Goal: Transaction & Acquisition: Purchase product/service

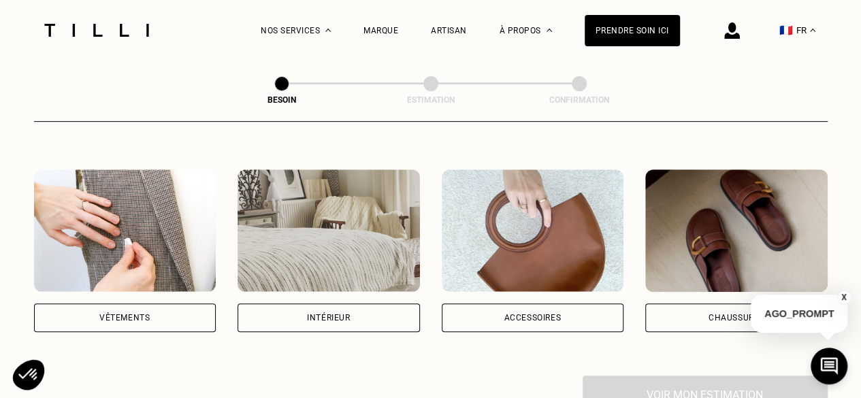
scroll to position [237, 0]
click at [152, 304] on div "Vêtements" at bounding box center [125, 317] width 182 height 29
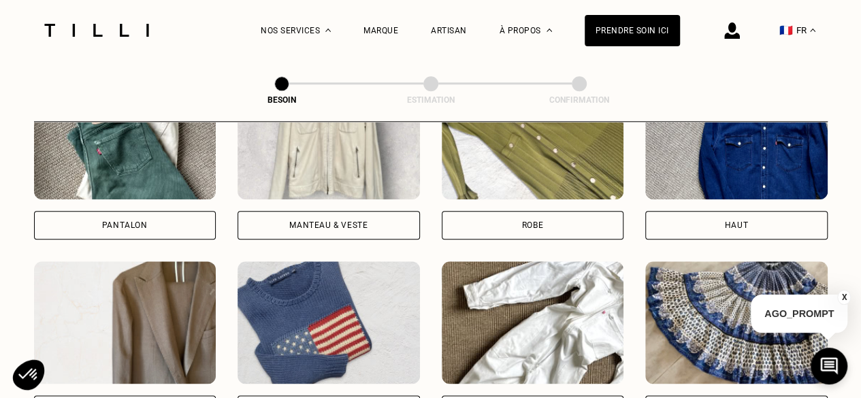
scroll to position [618, 0]
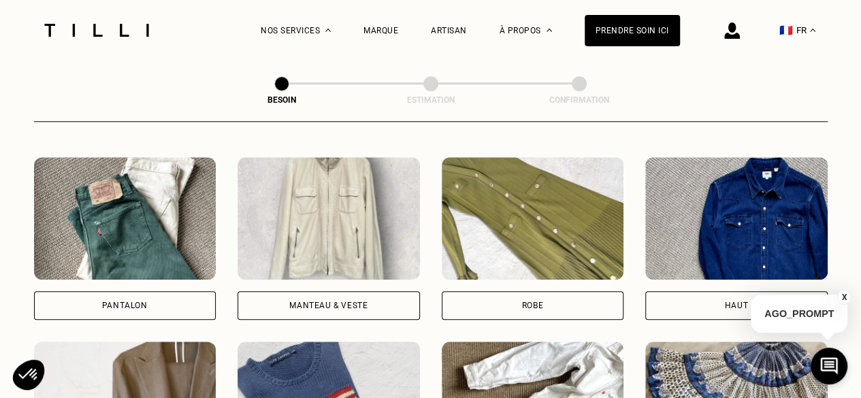
click at [756, 219] on img at bounding box center [736, 218] width 182 height 122
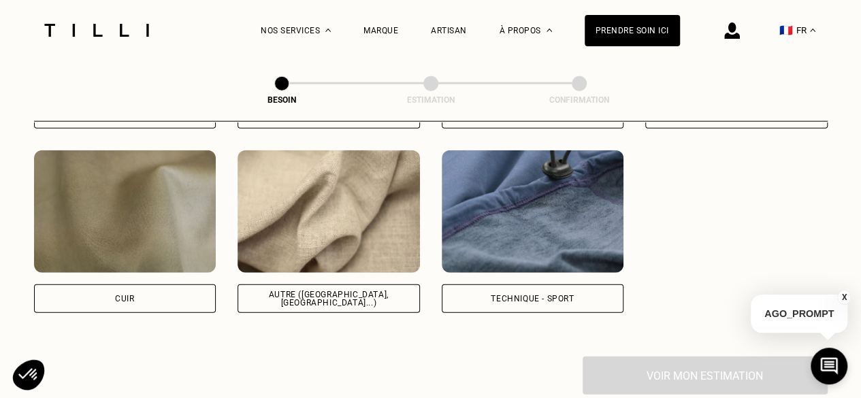
scroll to position [1637, 0]
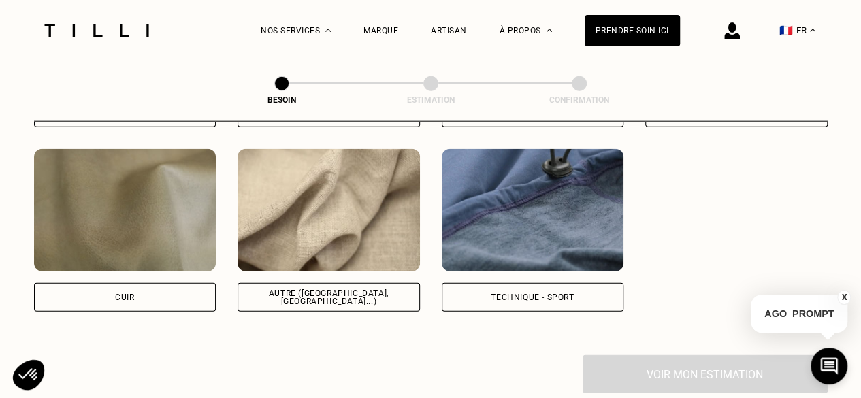
click at [350, 283] on div "Autre ([GEOGRAPHIC_DATA], [GEOGRAPHIC_DATA]...)" at bounding box center [328, 297] width 182 height 29
select select "FR"
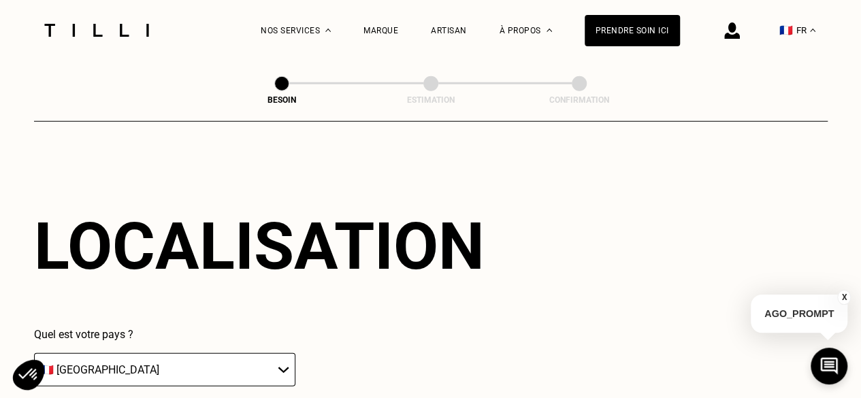
scroll to position [1938, 0]
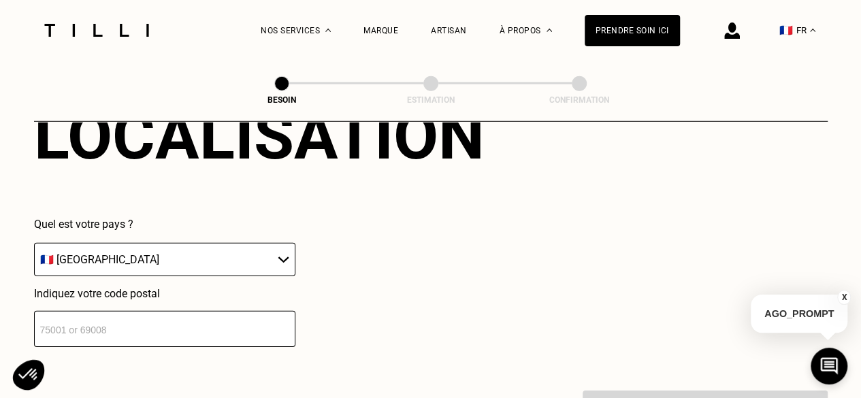
click at [188, 326] on input "number" at bounding box center [164, 329] width 261 height 36
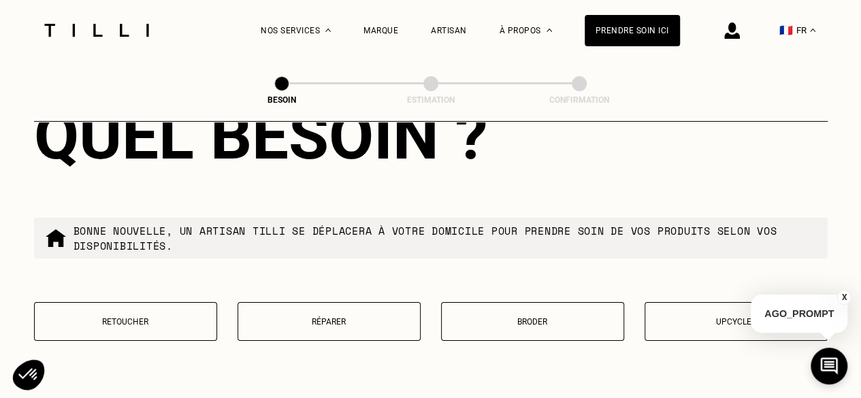
scroll to position [2274, 0]
type input "57000"
click at [164, 305] on button "Retoucher" at bounding box center [125, 321] width 183 height 39
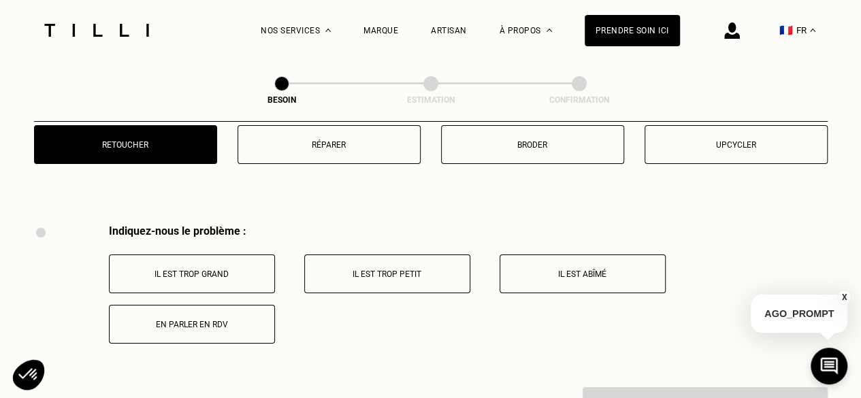
scroll to position [2413, 0]
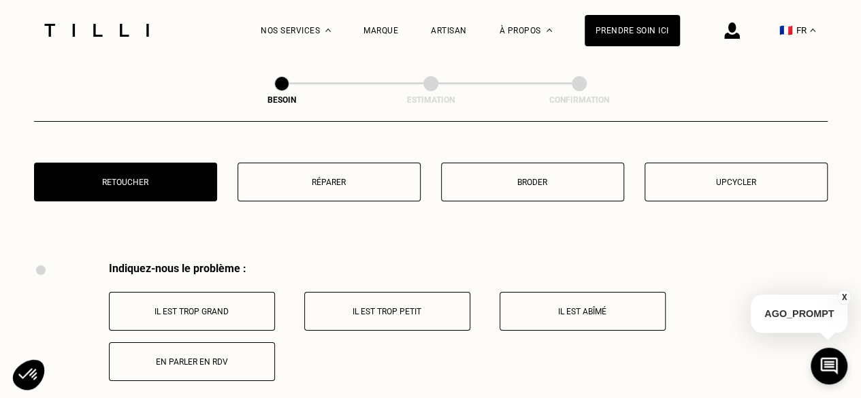
click at [372, 168] on button "Réparer" at bounding box center [328, 182] width 183 height 39
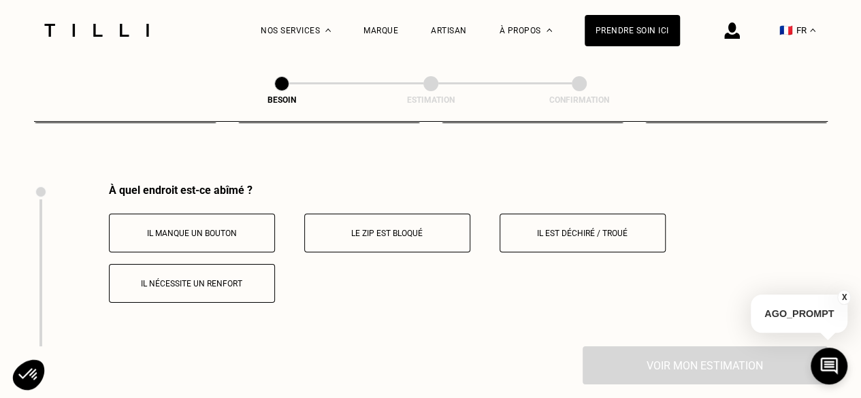
scroll to position [2515, 0]
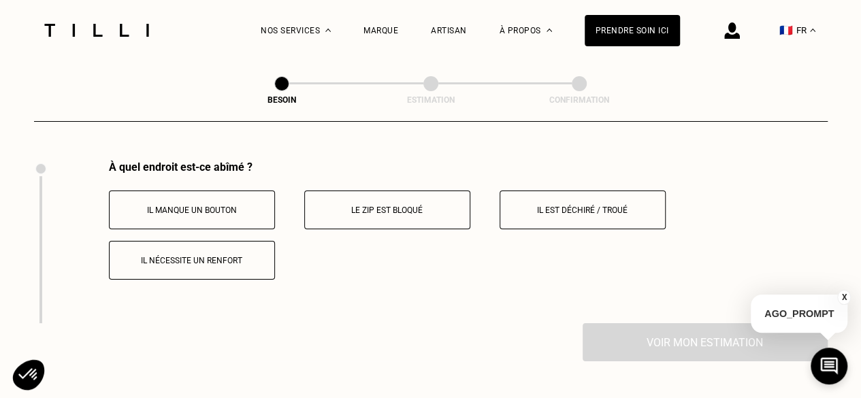
click at [536, 208] on button "Il est déchiré / troué" at bounding box center [582, 210] width 166 height 39
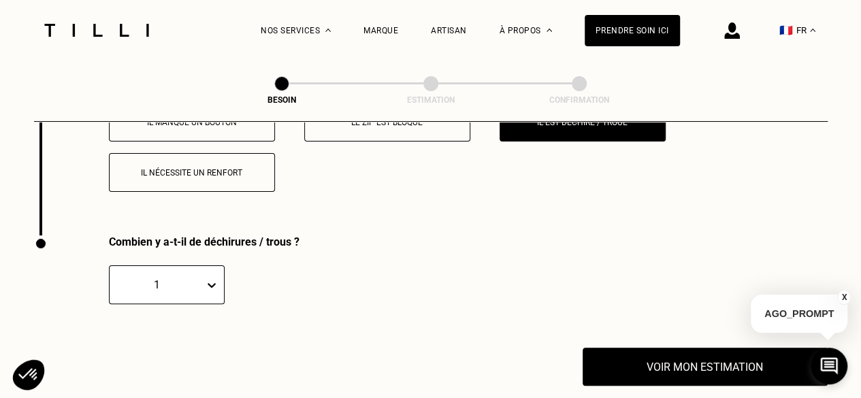
scroll to position [2600, 0]
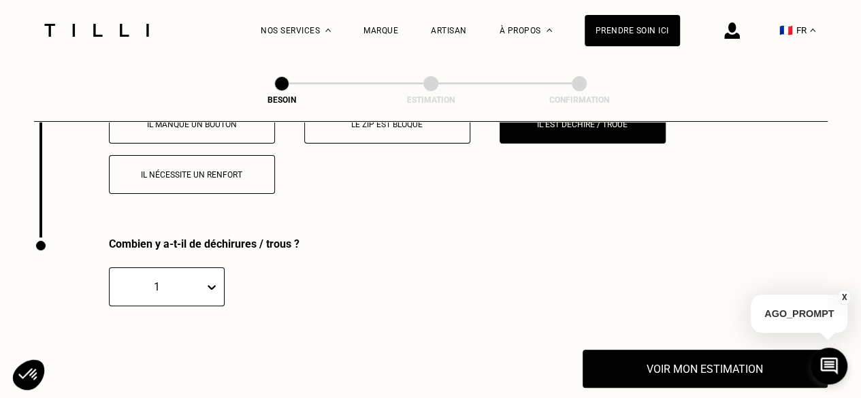
click at [231, 179] on button "Il nécessite un renfort" at bounding box center [192, 174] width 166 height 39
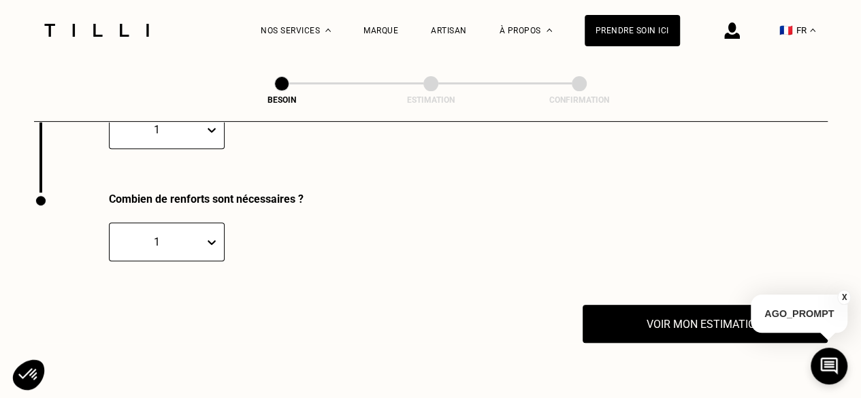
scroll to position [2760, 0]
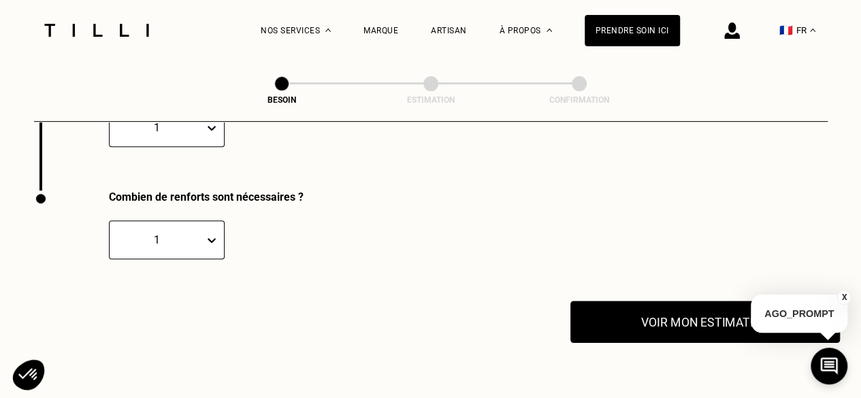
click at [672, 306] on button "Voir mon estimation" at bounding box center [704, 322] width 269 height 42
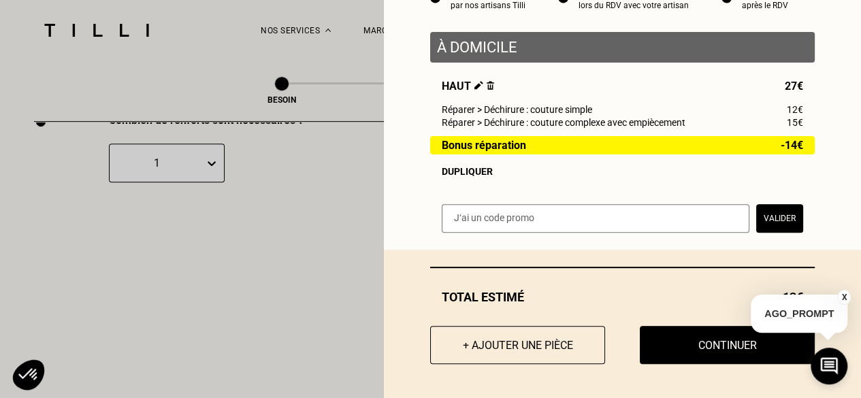
scroll to position [2843, 0]
click at [845, 297] on button "X" at bounding box center [844, 297] width 14 height 15
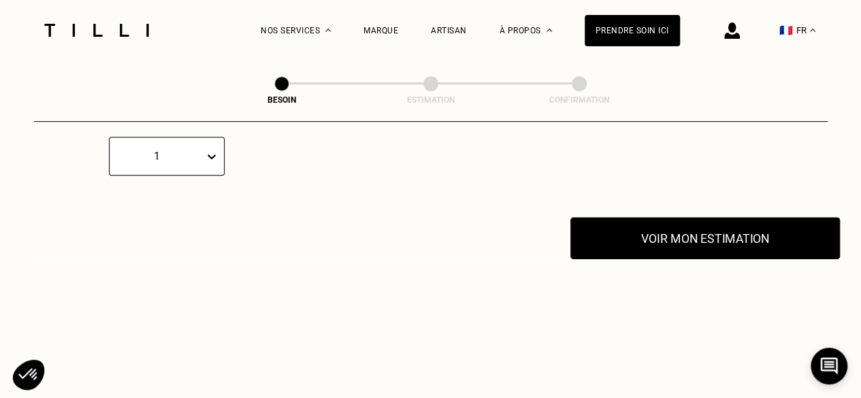
click at [729, 218] on button "Voir mon estimation" at bounding box center [704, 238] width 269 height 42
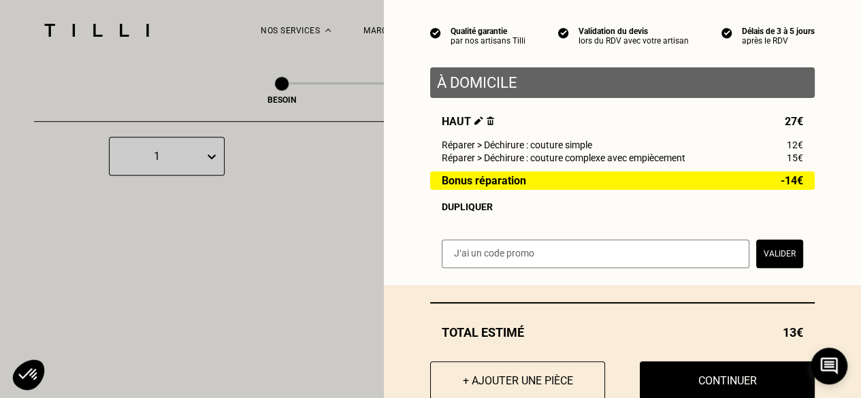
scroll to position [155, 0]
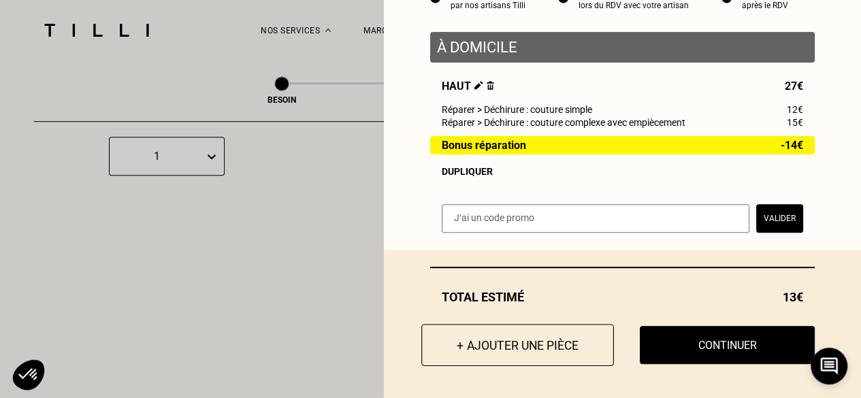
drag, startPoint x: 471, startPoint y: 320, endPoint x: 482, endPoint y: 345, distance: 26.8
click at [482, 345] on div "Total estimé 13€ + Ajouter une pièce Continuer" at bounding box center [622, 324] width 477 height 148
click at [482, 345] on button "+ Ajouter une pièce" at bounding box center [517, 345] width 193 height 42
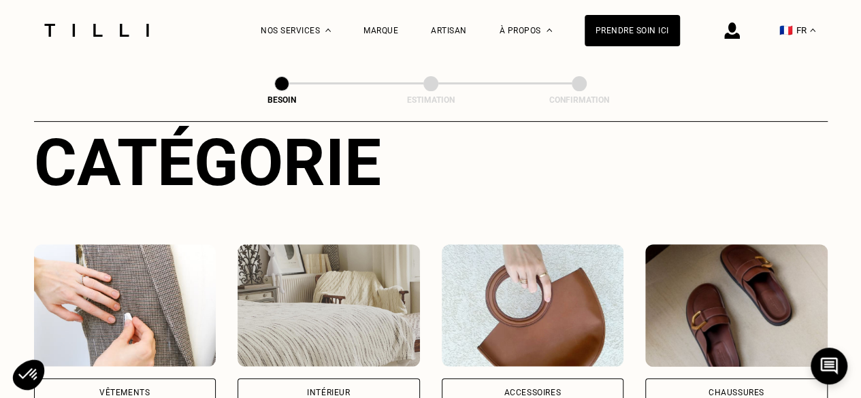
scroll to position [331, 0]
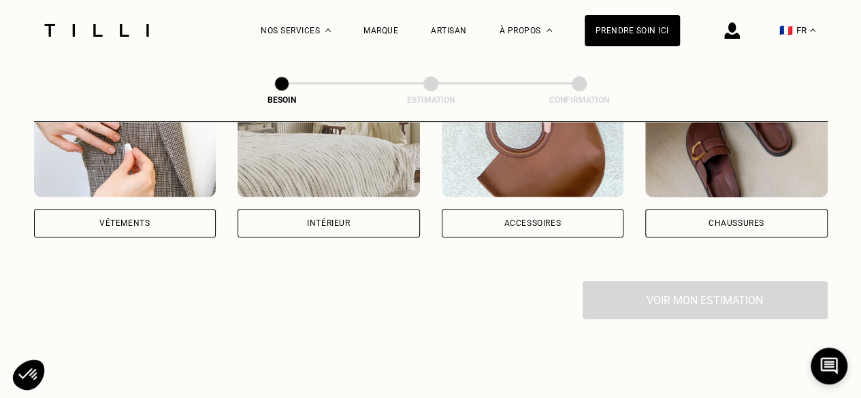
click at [170, 209] on div "Vêtements" at bounding box center [125, 223] width 182 height 29
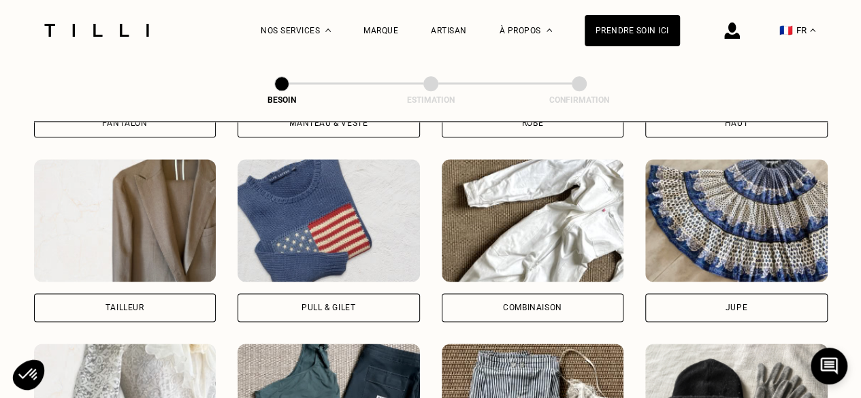
scroll to position [656, 0]
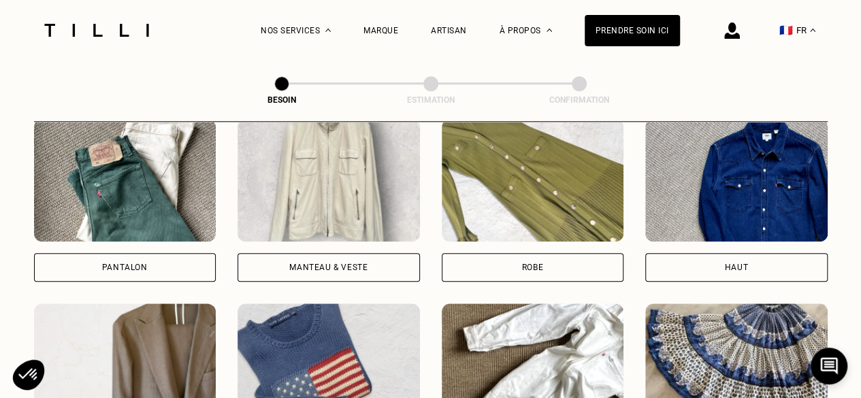
click at [185, 253] on div "Pantalon" at bounding box center [125, 267] width 182 height 29
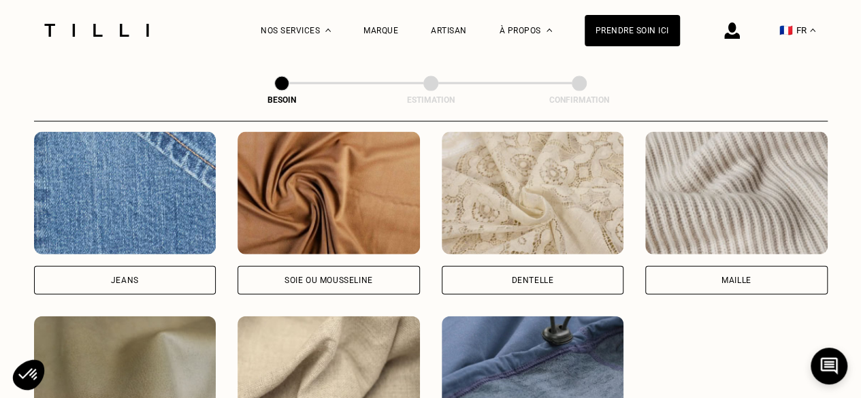
scroll to position [1472, 0]
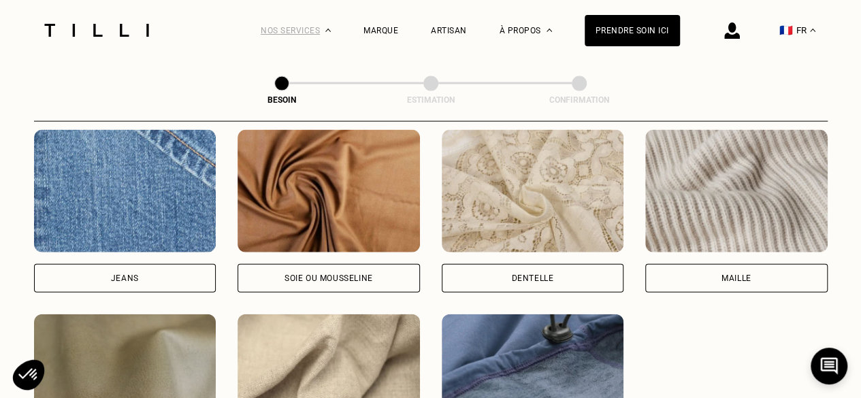
select select "FR"
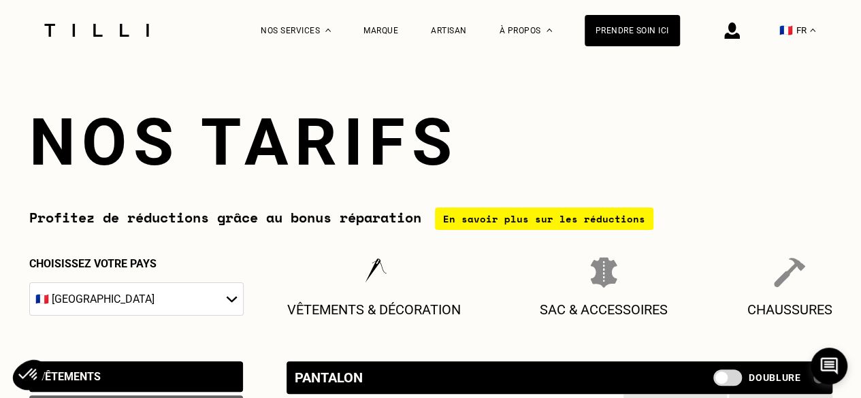
click at [733, 31] on img at bounding box center [732, 30] width 16 height 16
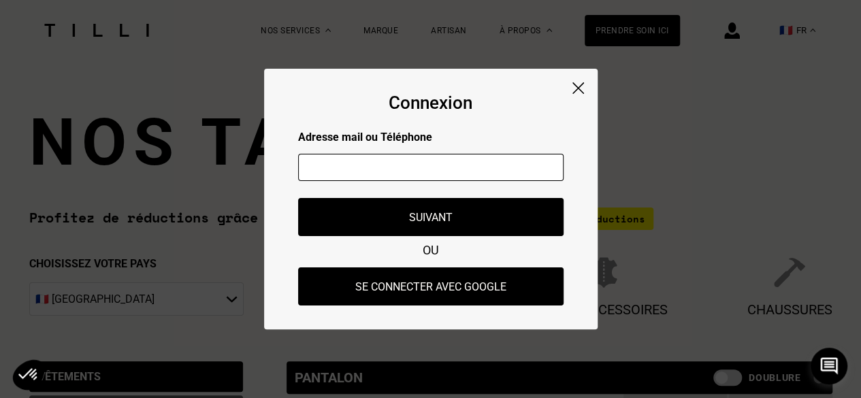
click at [569, 89] on div "Connexion Adresse mail ou Téléphone Adresse mail ou numéro de téléphone non val…" at bounding box center [430, 199] width 333 height 261
click at [581, 87] on img at bounding box center [578, 88] width 12 height 12
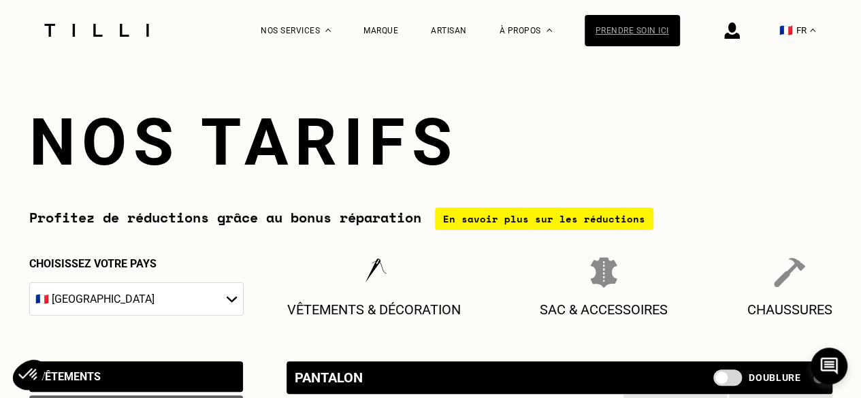
click at [620, 20] on div "Prendre soin ici" at bounding box center [631, 30] width 95 height 31
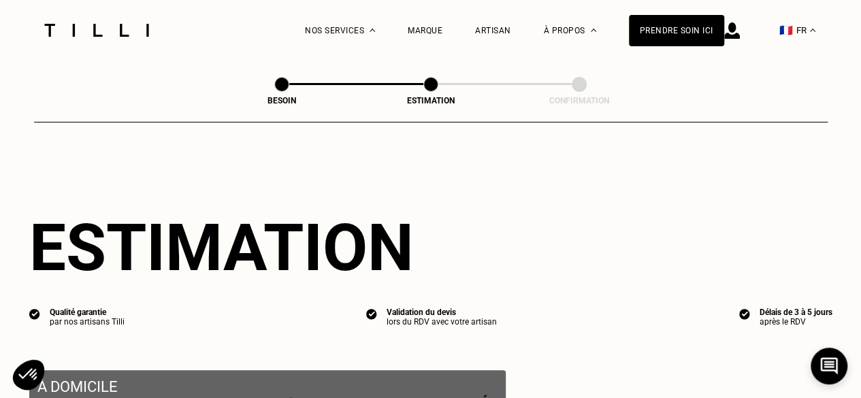
select select "FR"
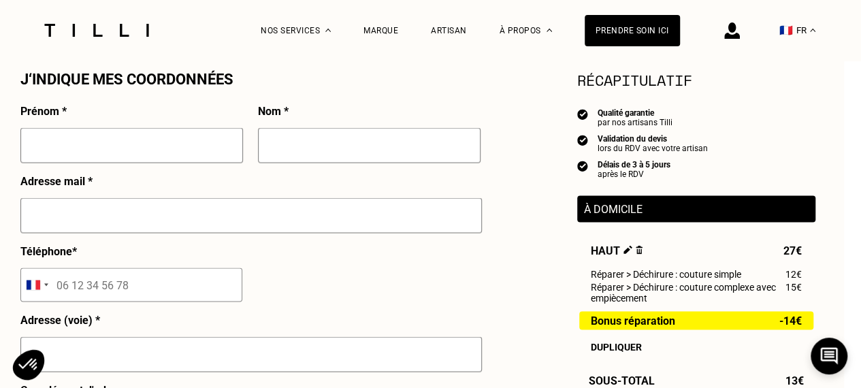
scroll to position [1252, 17]
click at [629, 44] on div "Prendre soin ici" at bounding box center [631, 30] width 95 height 31
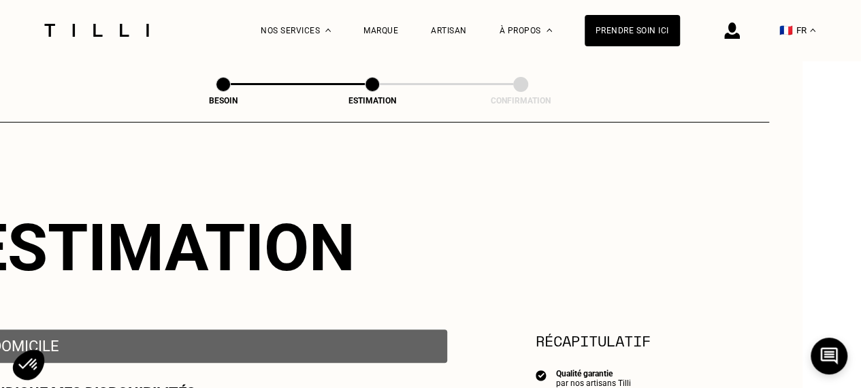
scroll to position [205, 59]
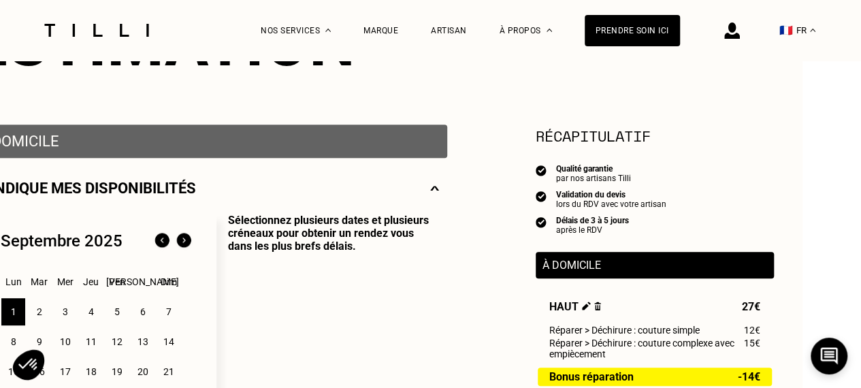
click at [595, 307] on img at bounding box center [597, 305] width 7 height 9
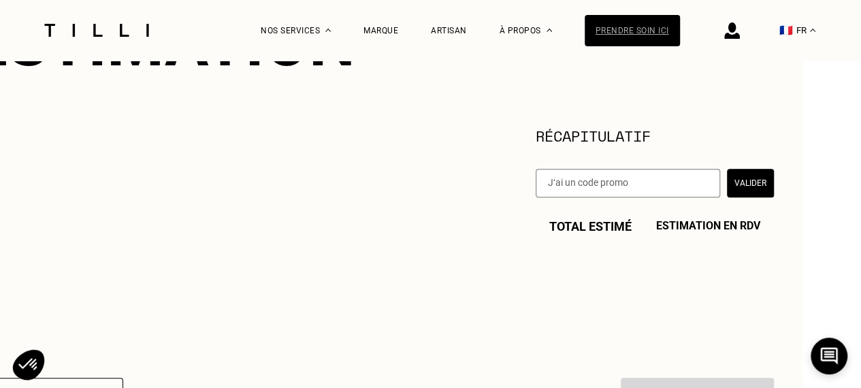
click at [628, 42] on div "Prendre soin ici" at bounding box center [631, 30] width 95 height 31
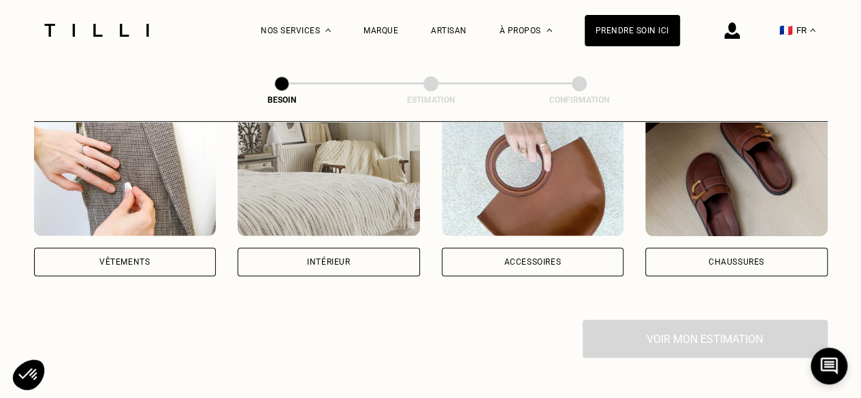
scroll to position [293, 0]
click at [116, 257] on div "Vêtements" at bounding box center [124, 261] width 50 height 8
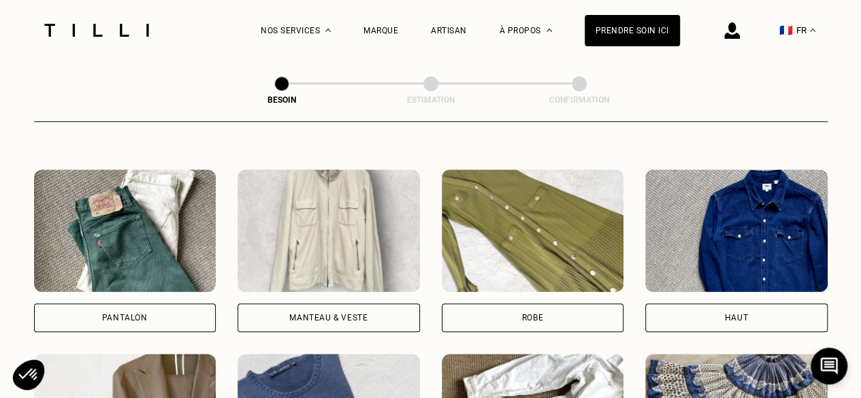
scroll to position [607, 0]
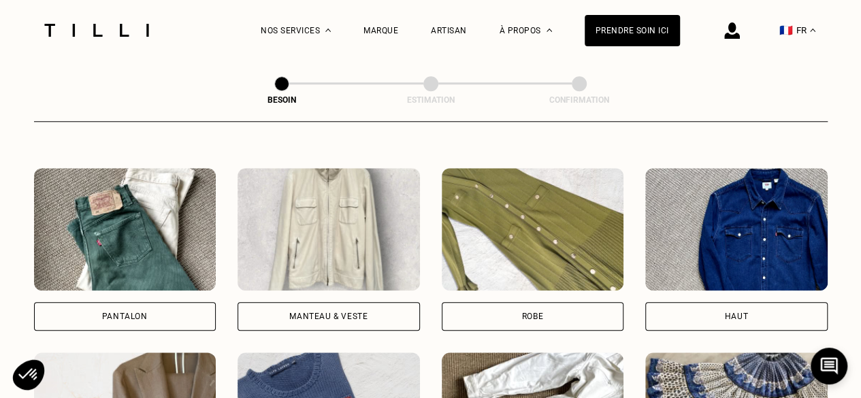
click at [761, 252] on img at bounding box center [736, 229] width 182 height 122
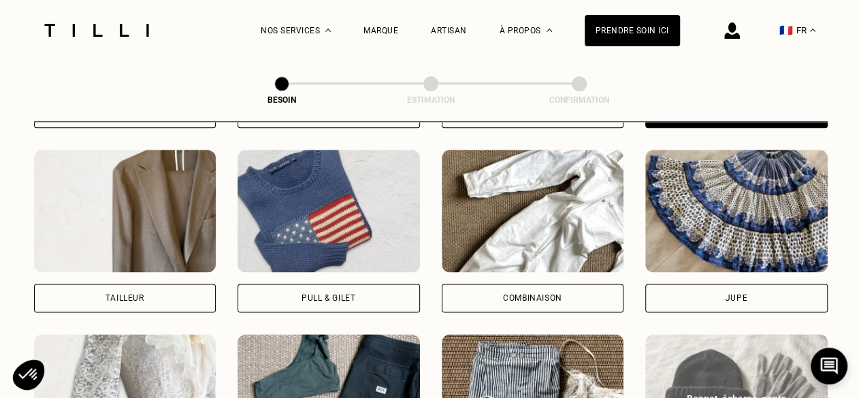
scroll to position [809, 0]
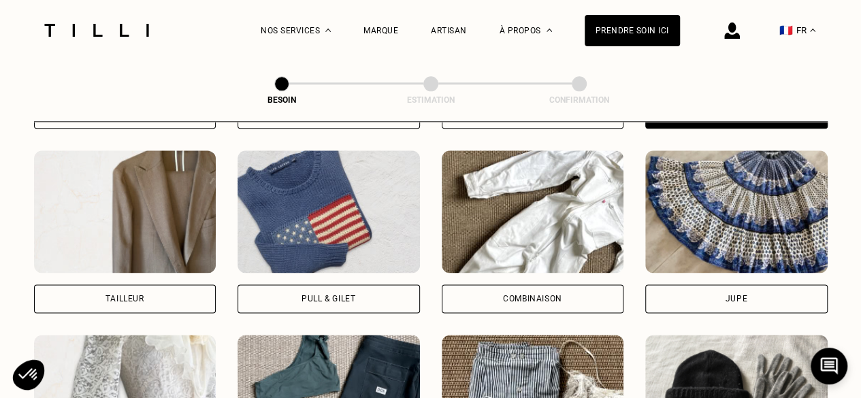
click at [751, 284] on div "Jupe" at bounding box center [736, 298] width 182 height 29
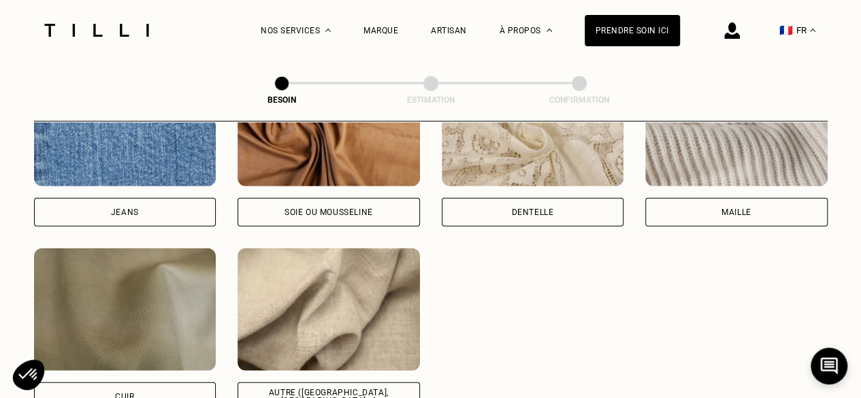
scroll to position [1546, 0]
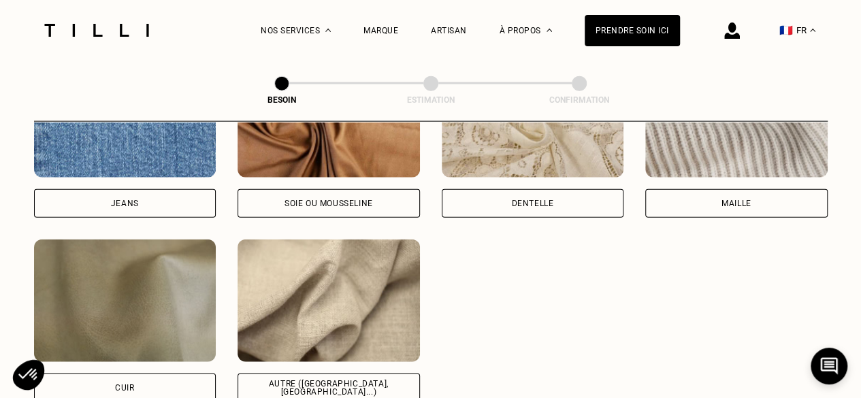
click at [340, 282] on img at bounding box center [328, 300] width 182 height 122
select select "FR"
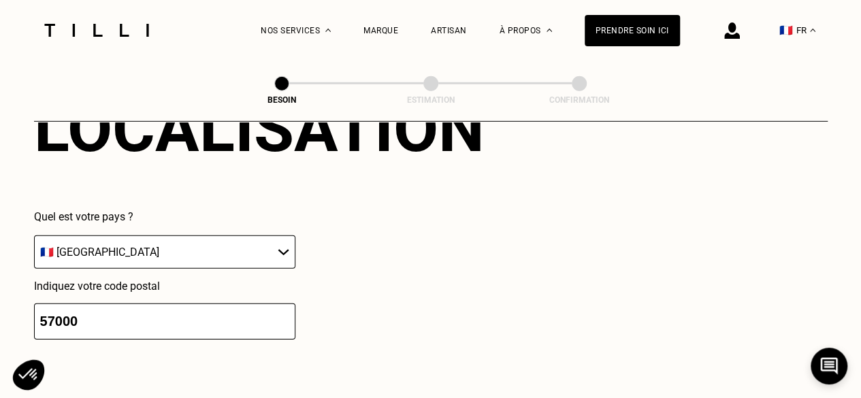
scroll to position [1948, 0]
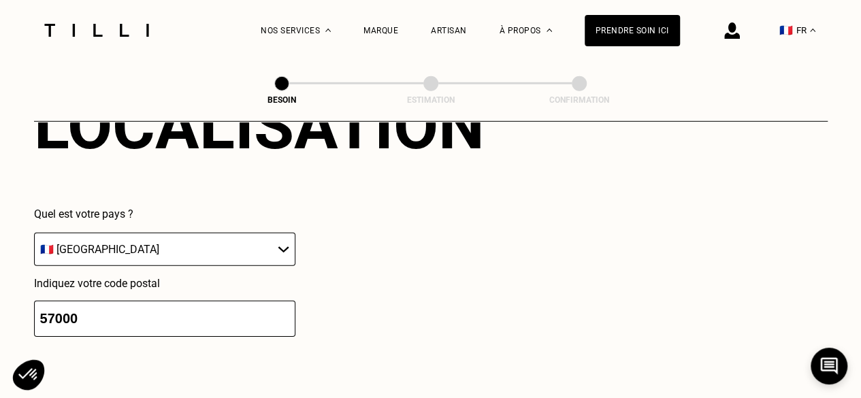
click at [227, 305] on input "57000" at bounding box center [164, 319] width 261 height 36
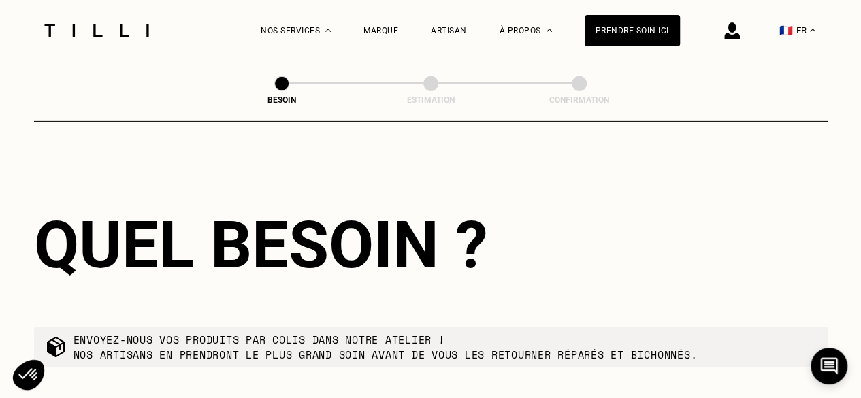
scroll to position [2332, 0]
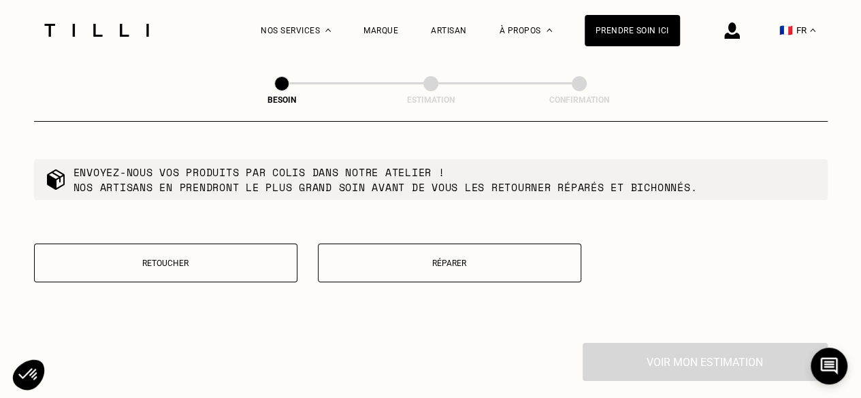
type input "57640"
click at [412, 270] on button "Réparer" at bounding box center [449, 263] width 263 height 39
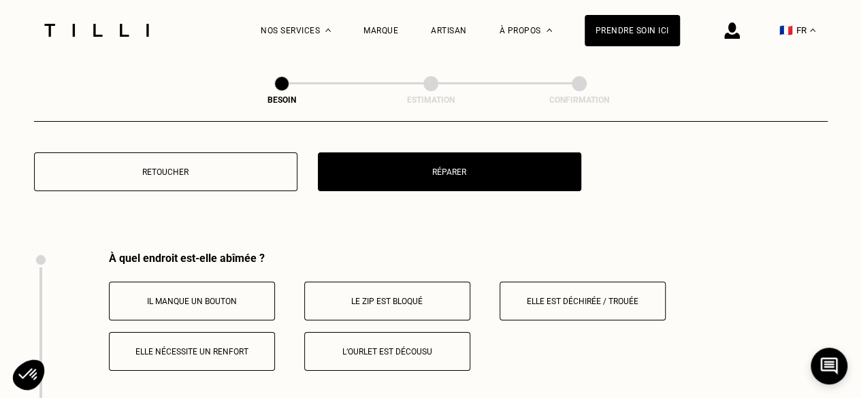
scroll to position [2515, 0]
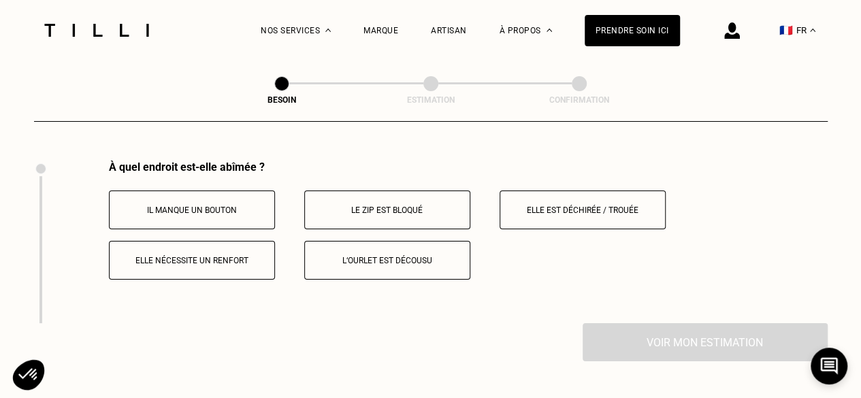
click at [221, 195] on button "Il manque un bouton" at bounding box center [192, 210] width 166 height 39
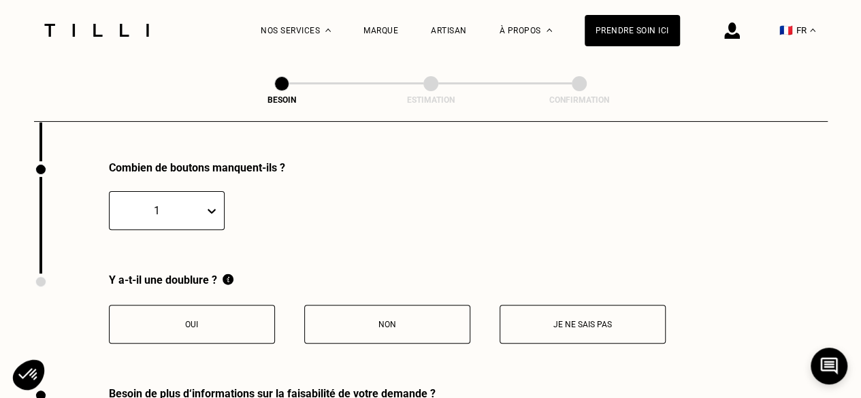
scroll to position [2677, 0]
click at [537, 325] on button "Je ne sais pas" at bounding box center [582, 323] width 166 height 39
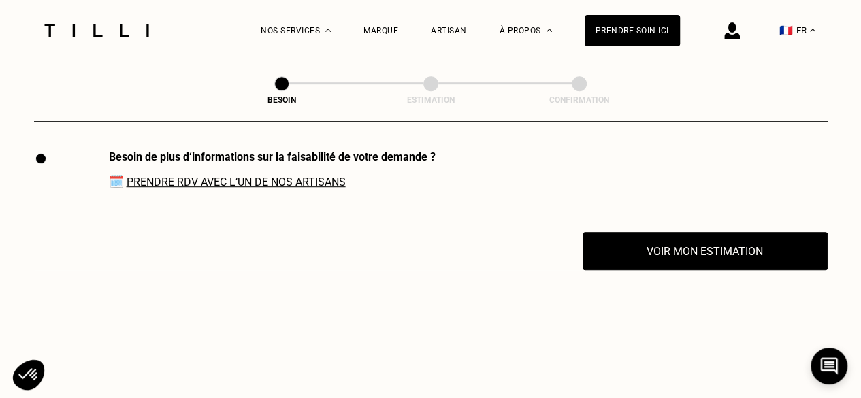
scroll to position [2914, 0]
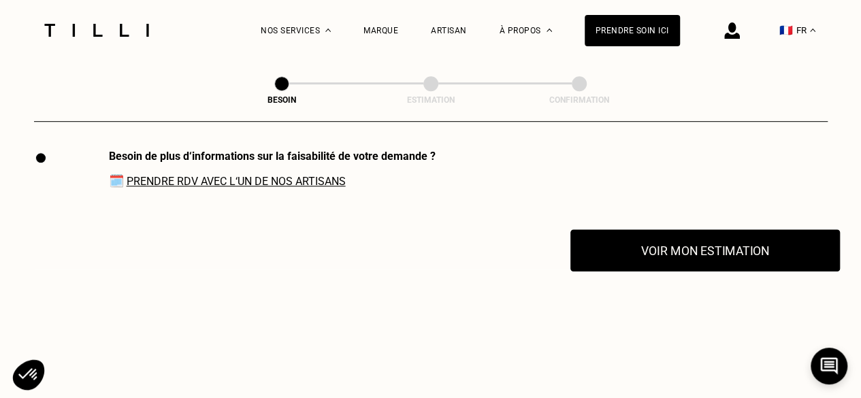
click at [697, 254] on button "Voir mon estimation" at bounding box center [704, 250] width 269 height 42
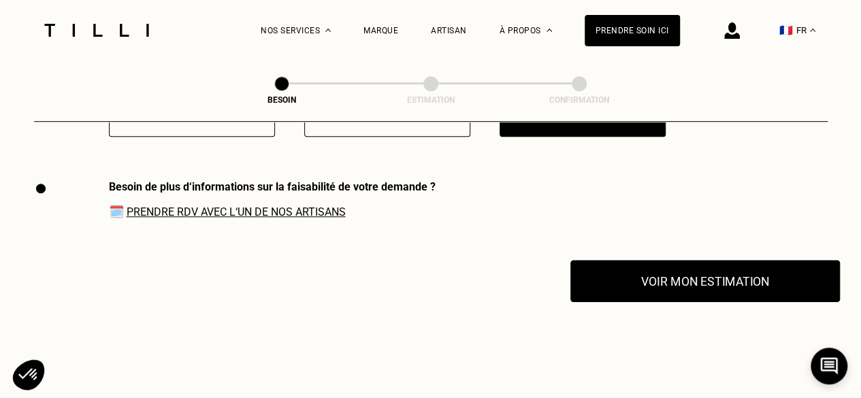
scroll to position [2889, 0]
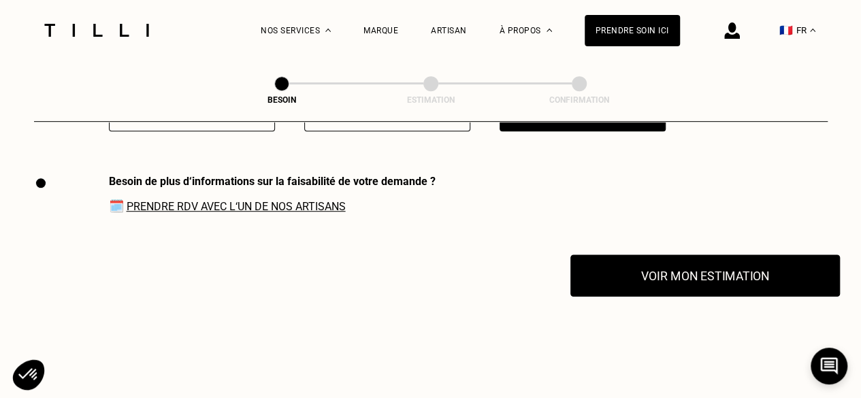
click at [661, 271] on button "Voir mon estimation" at bounding box center [704, 275] width 269 height 42
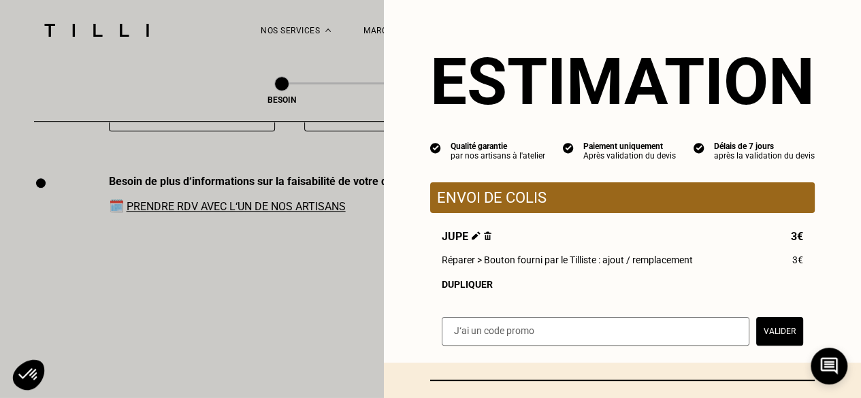
scroll to position [117, 0]
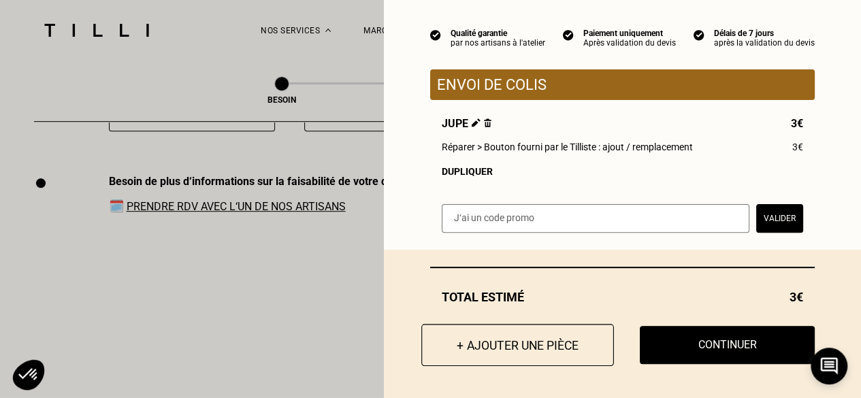
click at [514, 336] on button "+ Ajouter une pièce" at bounding box center [517, 345] width 193 height 42
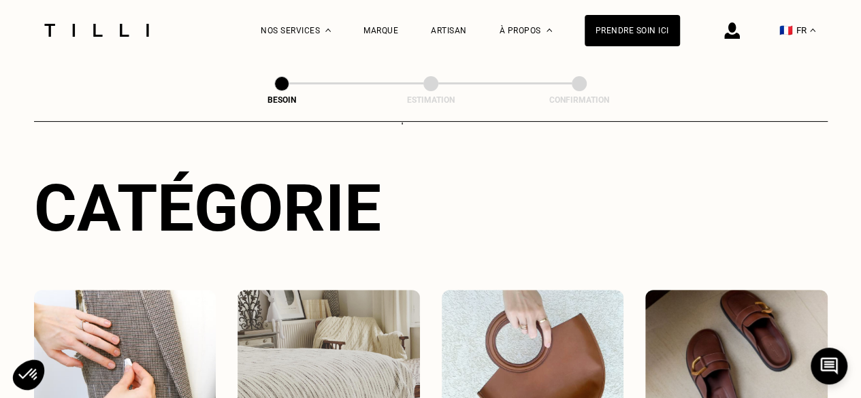
scroll to position [377, 0]
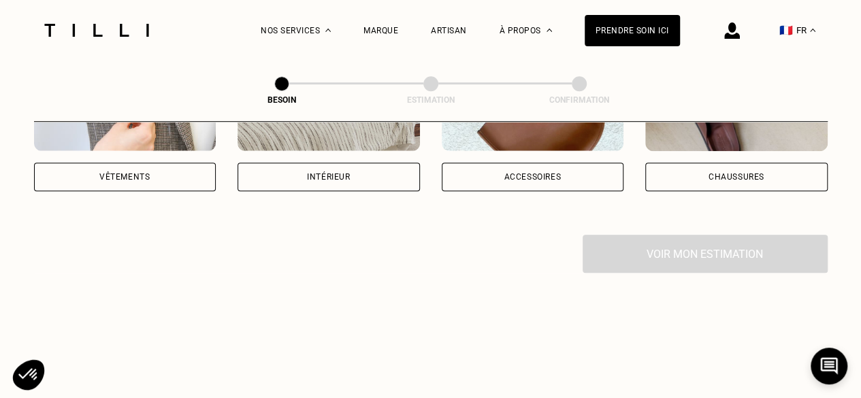
click at [154, 175] on div "Vêtements" at bounding box center [125, 177] width 182 height 29
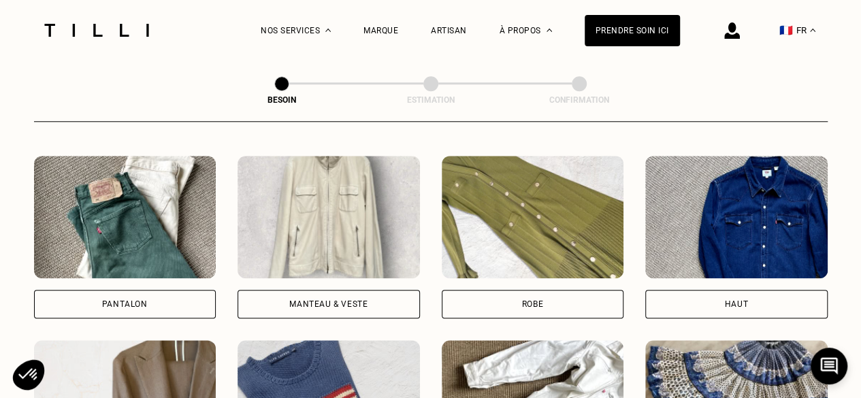
scroll to position [623, 0]
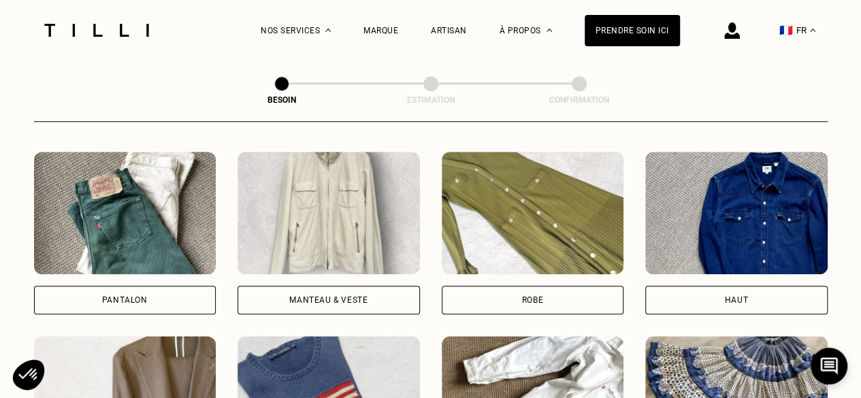
click at [720, 294] on div "Haut" at bounding box center [736, 300] width 182 height 29
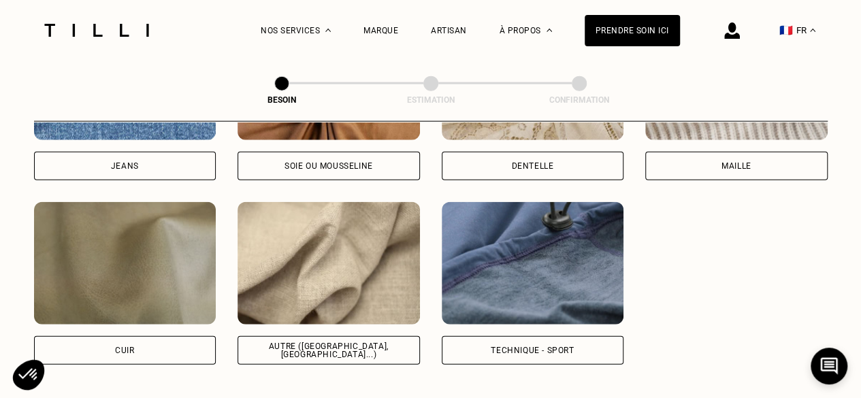
scroll to position [1585, 0]
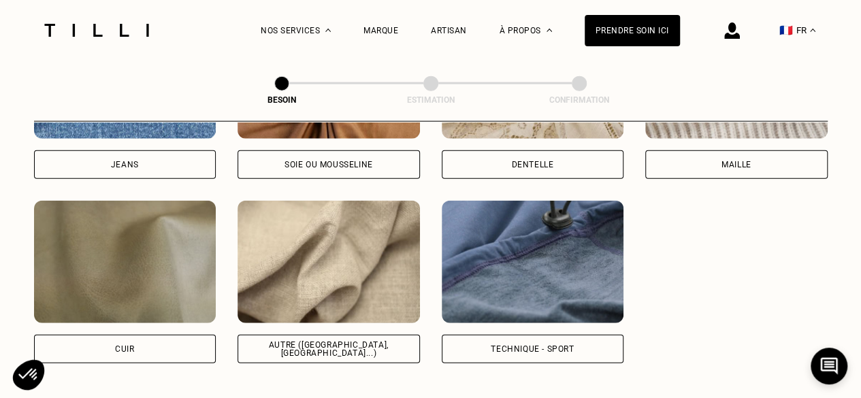
click at [324, 335] on div "Autre ([GEOGRAPHIC_DATA], [GEOGRAPHIC_DATA]...)" at bounding box center [328, 349] width 182 height 29
select select "FR"
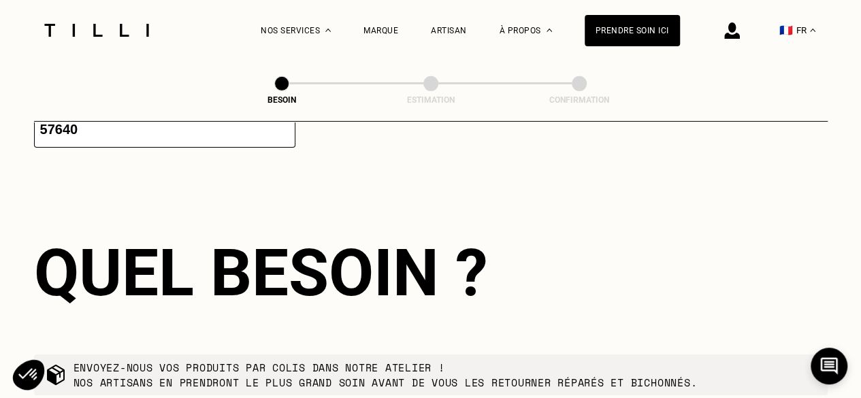
scroll to position [2345, 0]
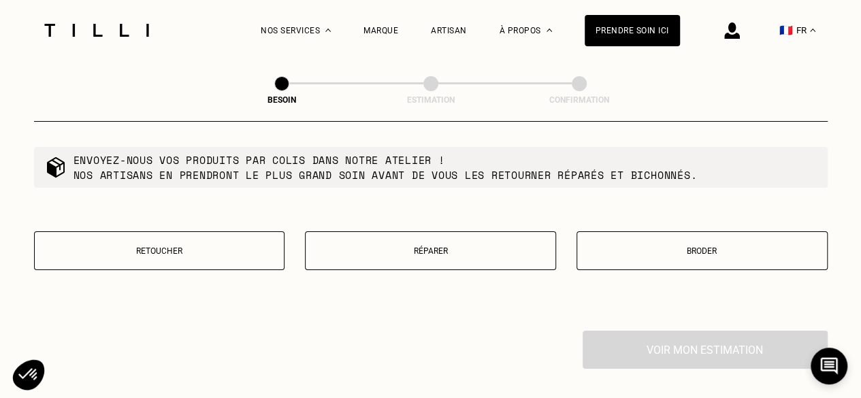
click at [357, 246] on p "Réparer" at bounding box center [430, 251] width 236 height 10
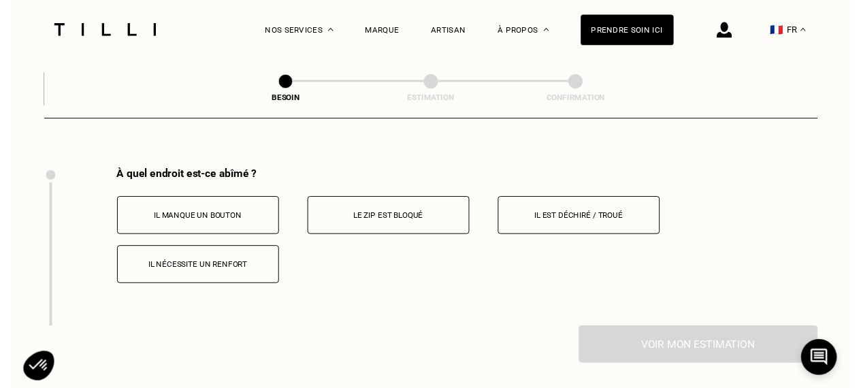
scroll to position [2515, 0]
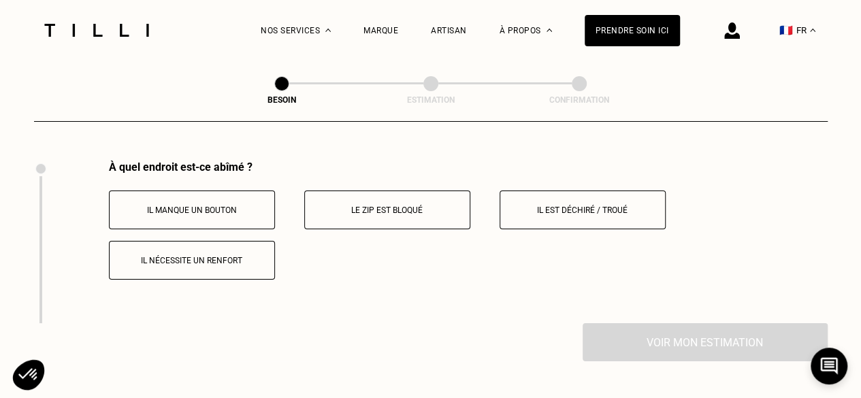
click at [572, 213] on button "Il est déchiré / troué" at bounding box center [582, 210] width 166 height 39
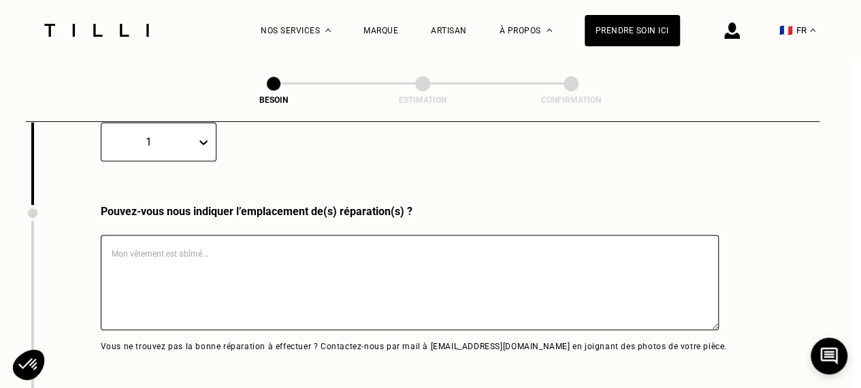
scroll to position [2746, 8]
click at [246, 239] on textarea at bounding box center [410, 281] width 618 height 95
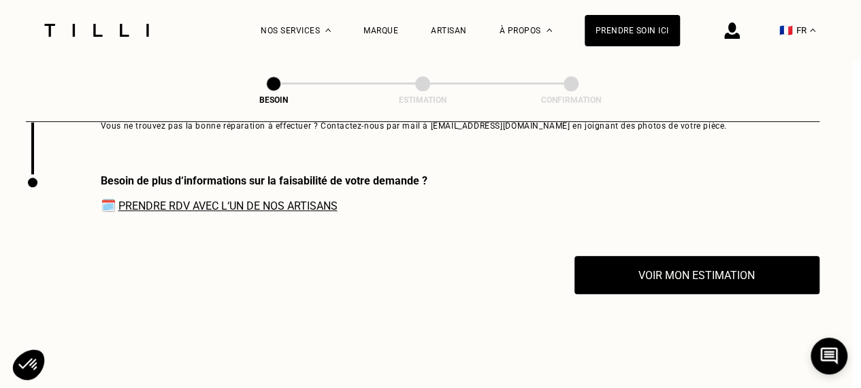
scroll to position [2999, 8]
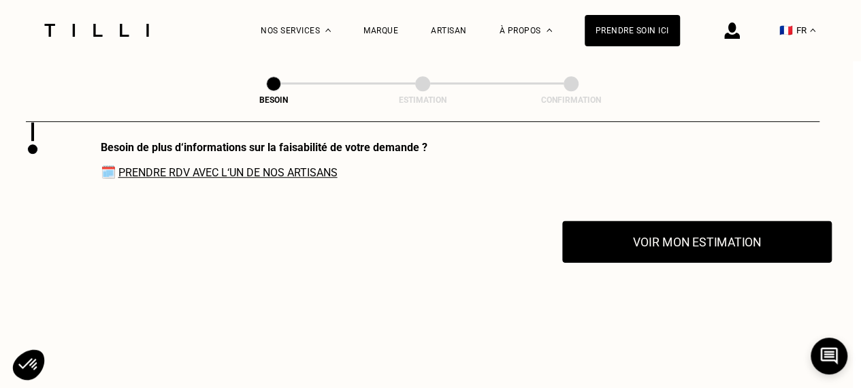
type textarea "La manche"
click at [640, 241] on button "Voir mon estimation" at bounding box center [696, 241] width 269 height 42
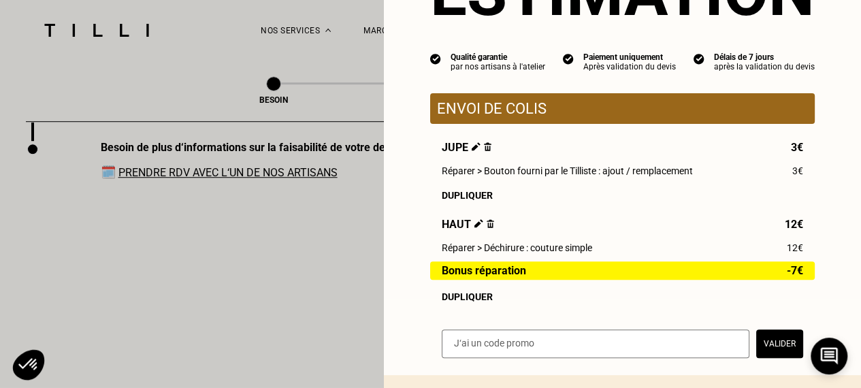
scroll to position [230, 0]
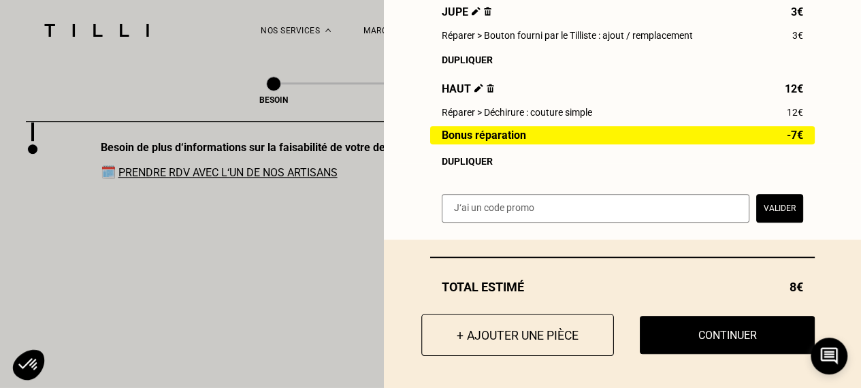
click at [563, 325] on button "+ Ajouter une pièce" at bounding box center [517, 335] width 193 height 42
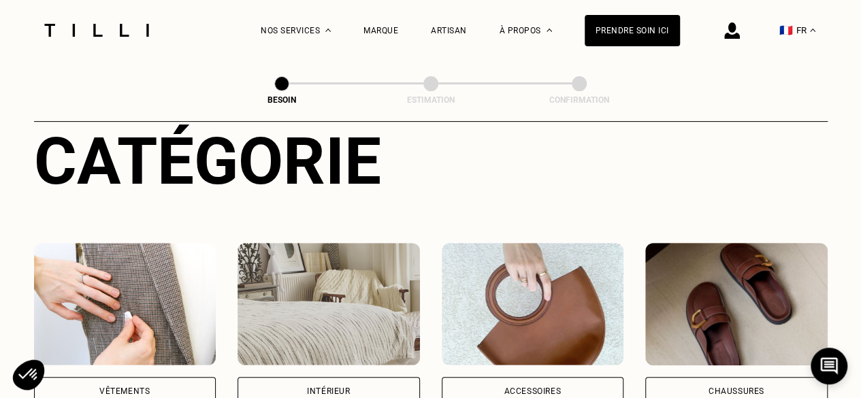
scroll to position [175, 0]
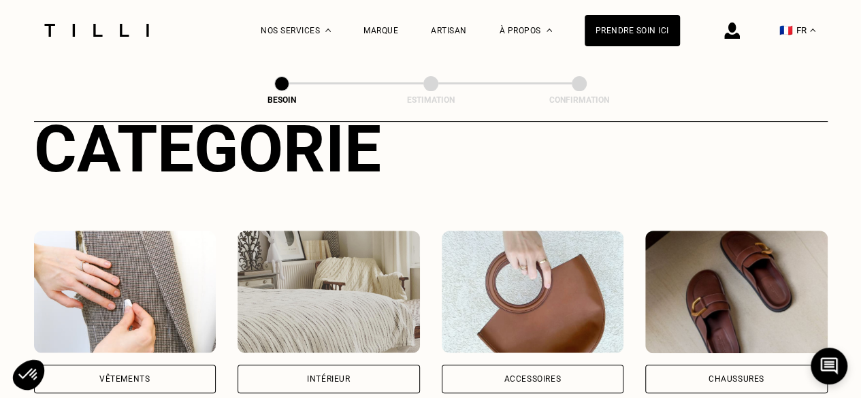
click at [126, 375] on div "Vêtements" at bounding box center [124, 379] width 50 height 8
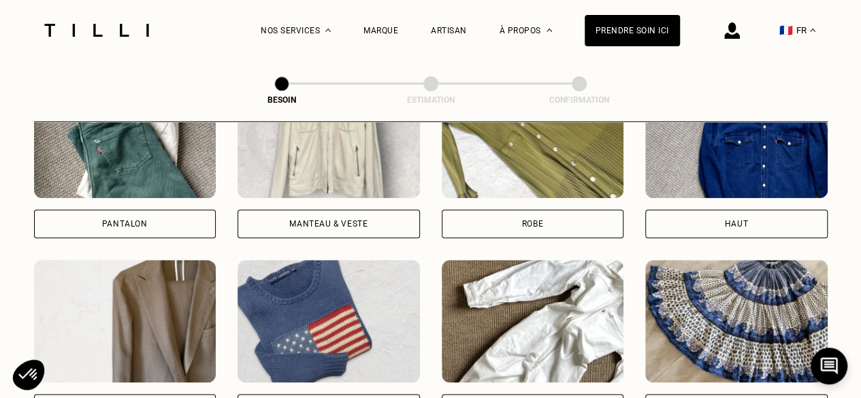
scroll to position [701, 0]
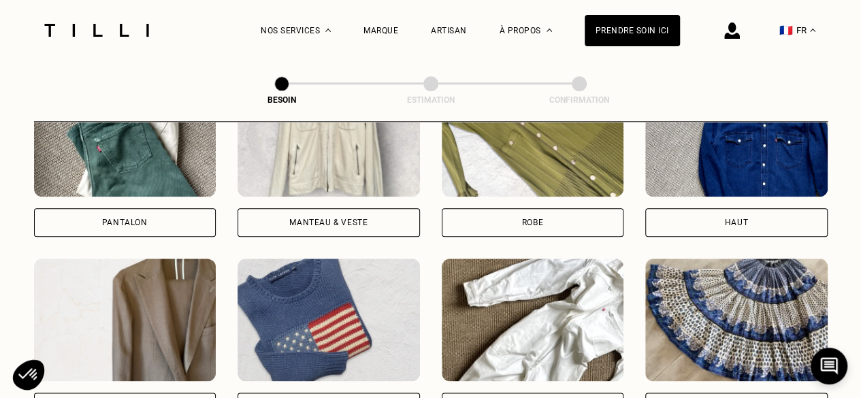
click at [785, 188] on div "Haut" at bounding box center [736, 155] width 182 height 163
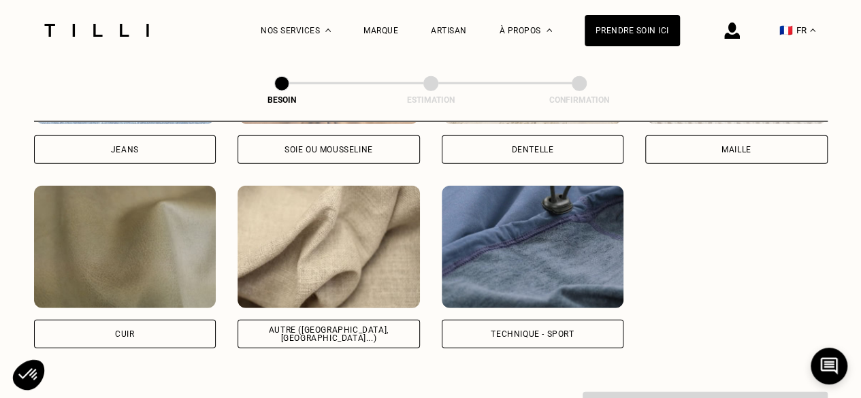
scroll to position [1579, 0]
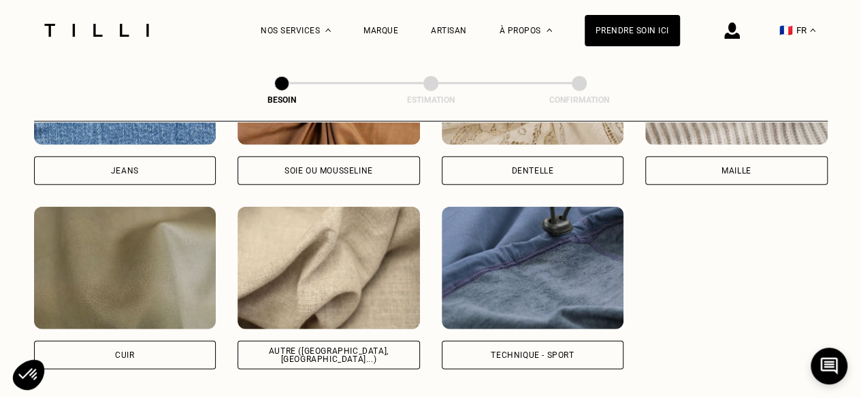
click at [307, 328] on div "Autre ([GEOGRAPHIC_DATA], [GEOGRAPHIC_DATA]...)" at bounding box center [328, 288] width 182 height 163
select select "FR"
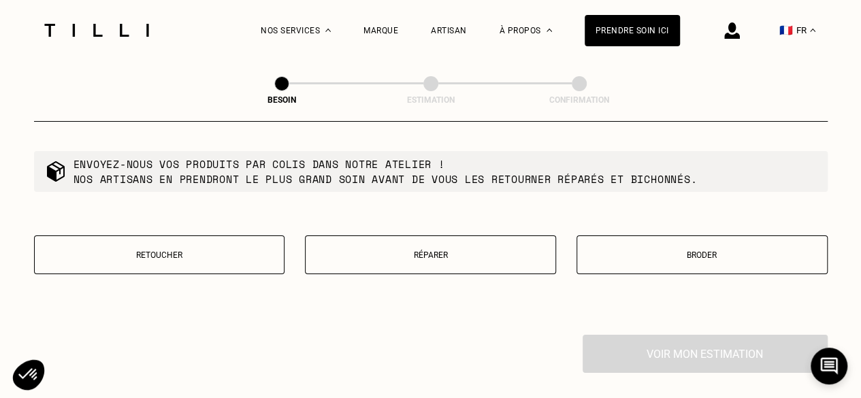
scroll to position [2341, 0]
click at [396, 259] on button "Réparer" at bounding box center [430, 254] width 251 height 39
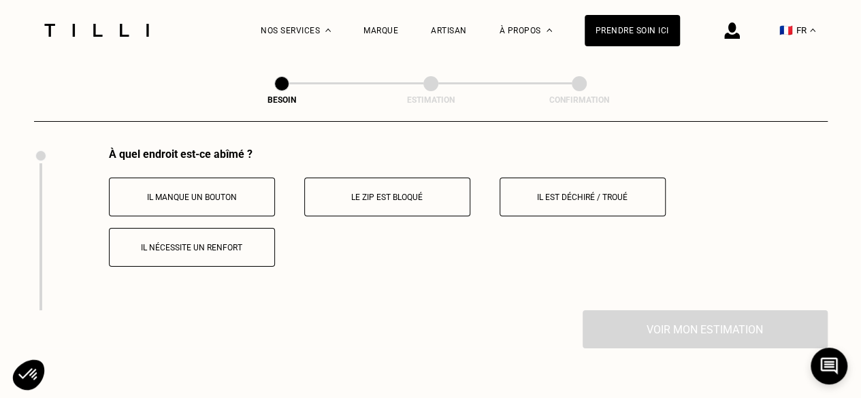
scroll to position [2528, 0]
click at [202, 233] on button "Il nécessite un renfort" at bounding box center [192, 246] width 166 height 39
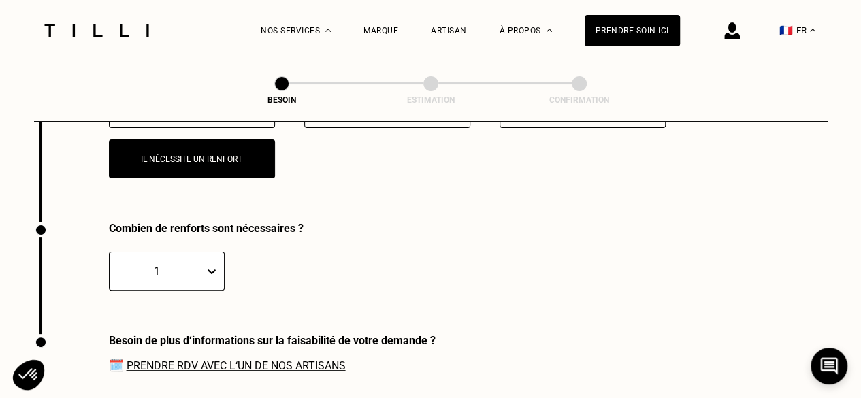
scroll to position [2677, 0]
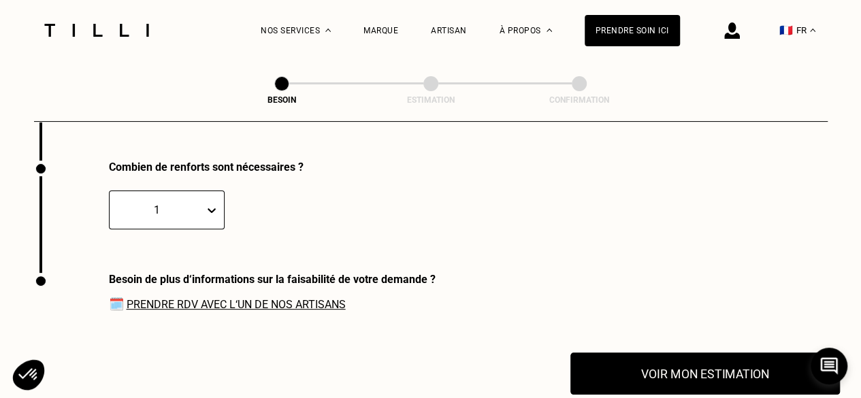
click at [679, 359] on button "Voir mon estimation" at bounding box center [704, 373] width 269 height 42
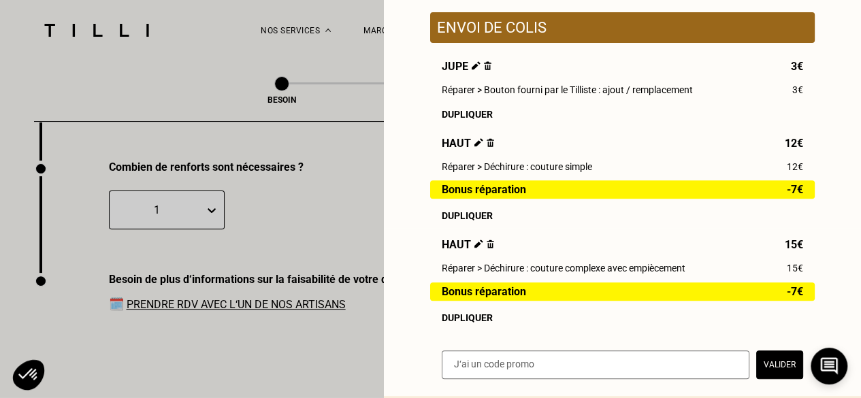
scroll to position [272, 0]
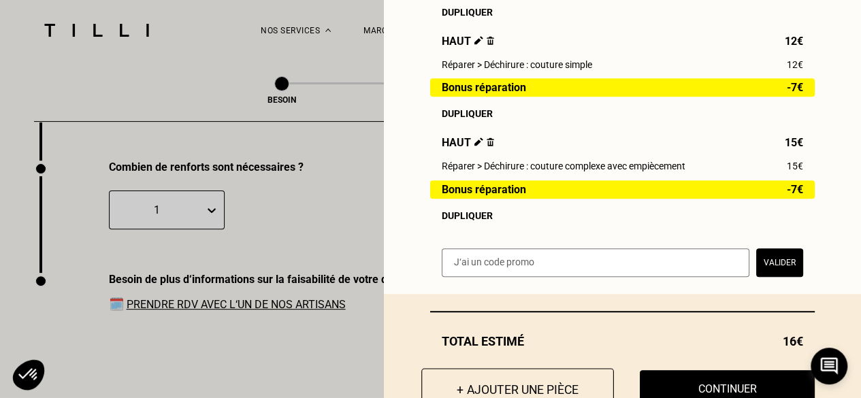
click at [566, 382] on button "+ Ajouter une pièce" at bounding box center [517, 389] width 193 height 42
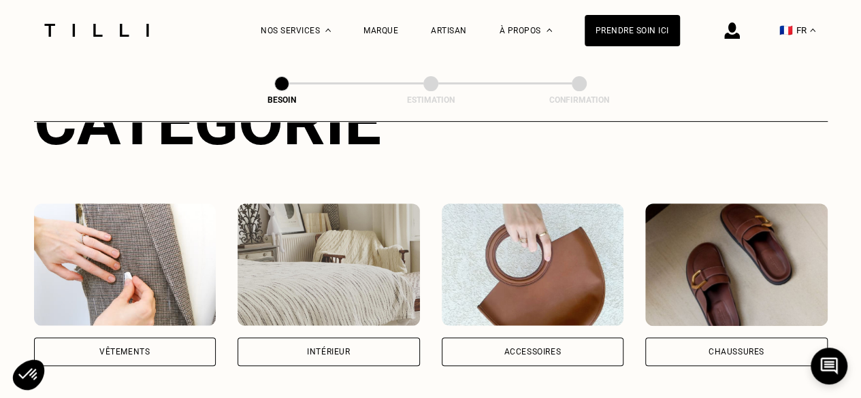
scroll to position [203, 0]
click at [543, 316] on div "Accessoires" at bounding box center [533, 284] width 182 height 163
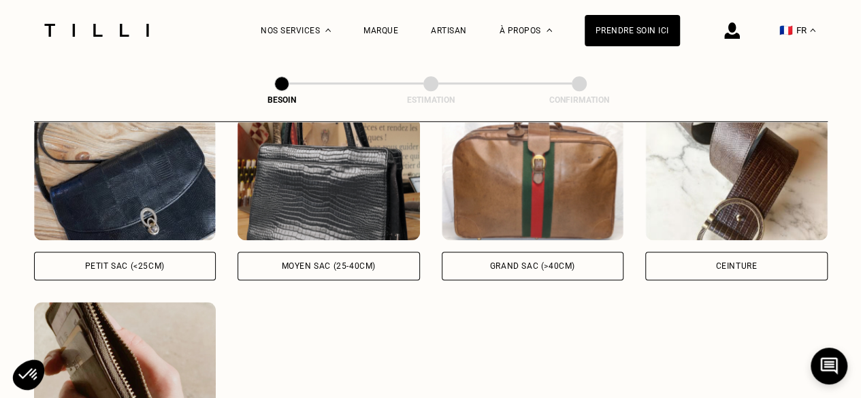
scroll to position [659, 0]
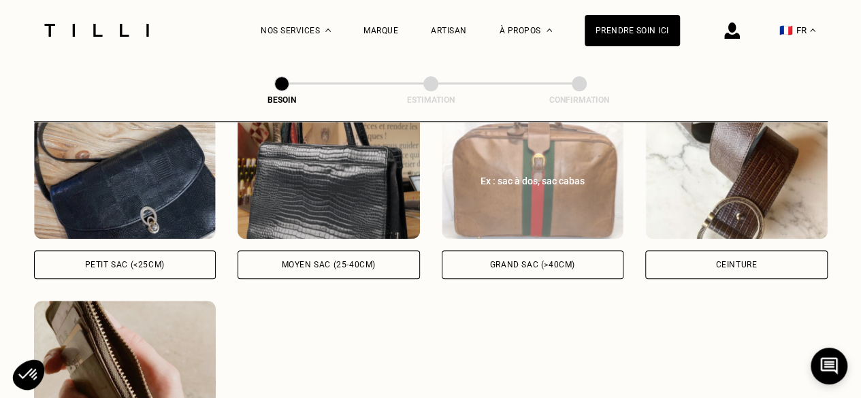
click at [519, 262] on div "Grand sac (>40cm)" at bounding box center [533, 264] width 182 height 29
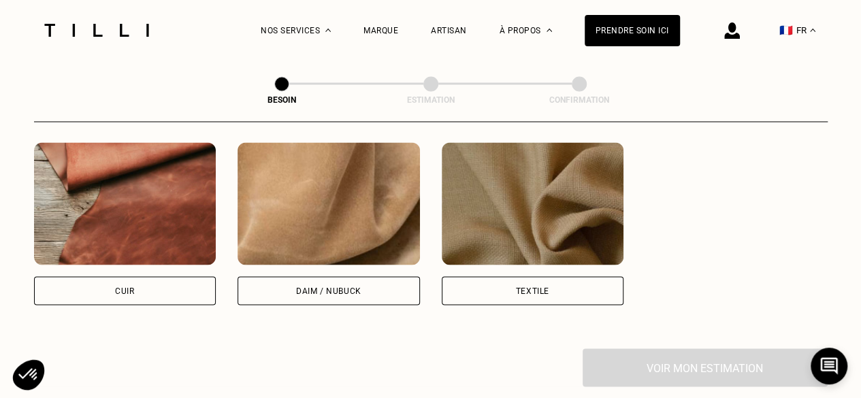
scroll to position [1189, 0]
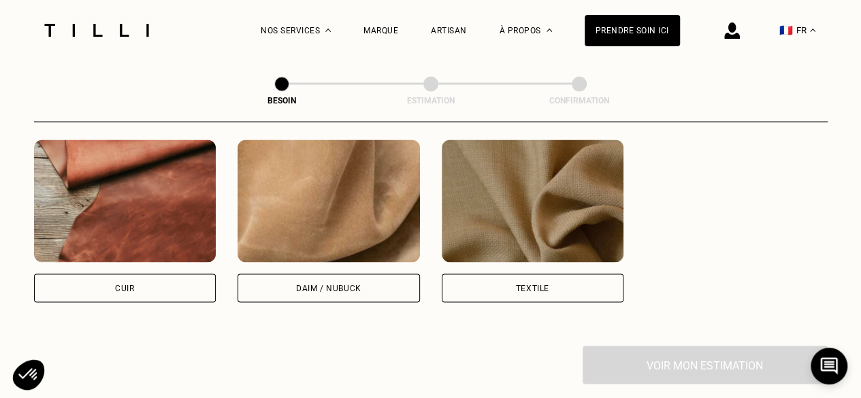
click at [549, 275] on div "Textile" at bounding box center [533, 288] width 182 height 29
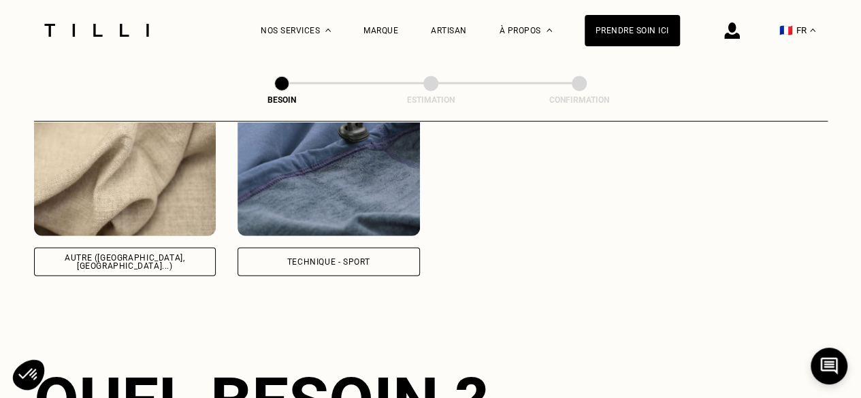
scroll to position [1787, 0]
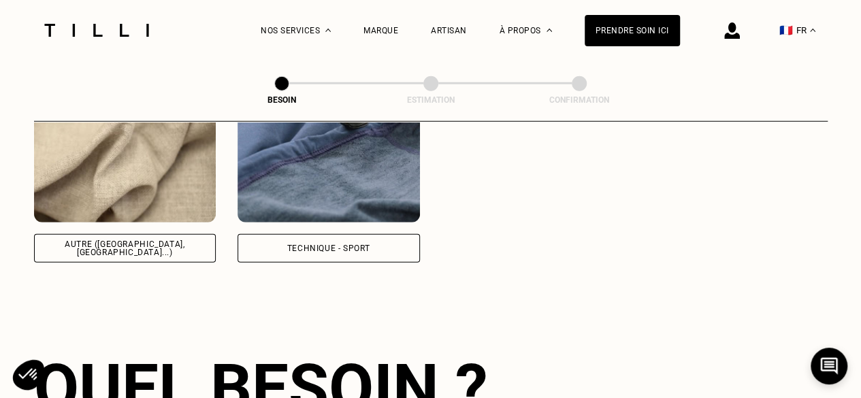
click at [129, 240] on div "Autre ([GEOGRAPHIC_DATA], [GEOGRAPHIC_DATA]...)" at bounding box center [125, 248] width 159 height 16
select select "FR"
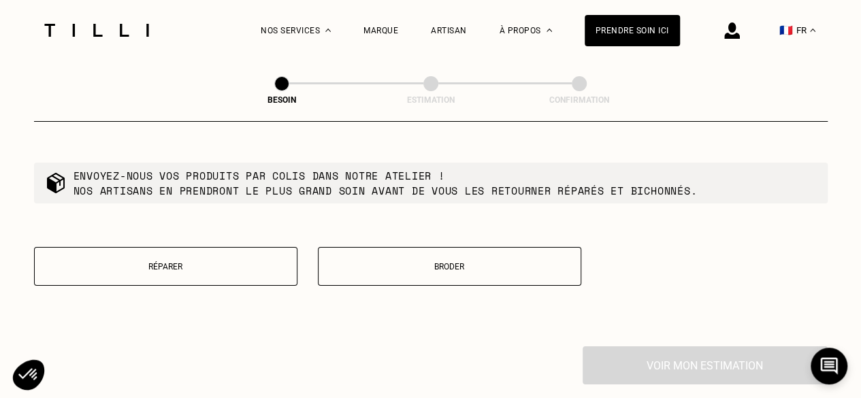
scroll to position [2430, 0]
click at [239, 247] on button "Réparer" at bounding box center [165, 266] width 263 height 39
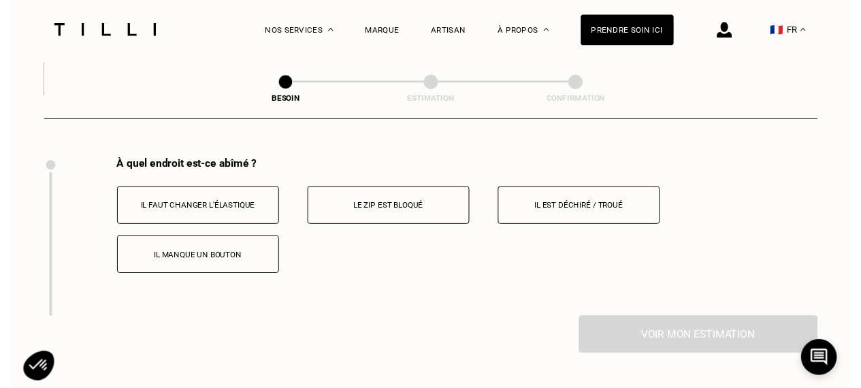
scroll to position [2617, 0]
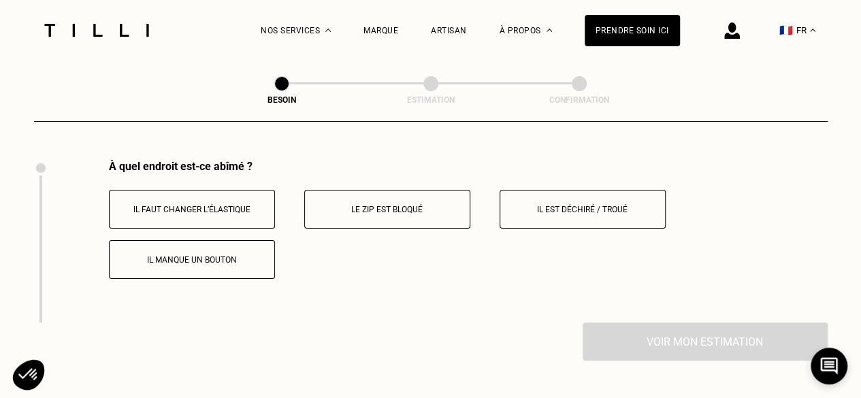
click at [595, 210] on button "Il est déchiré / troué" at bounding box center [582, 209] width 166 height 39
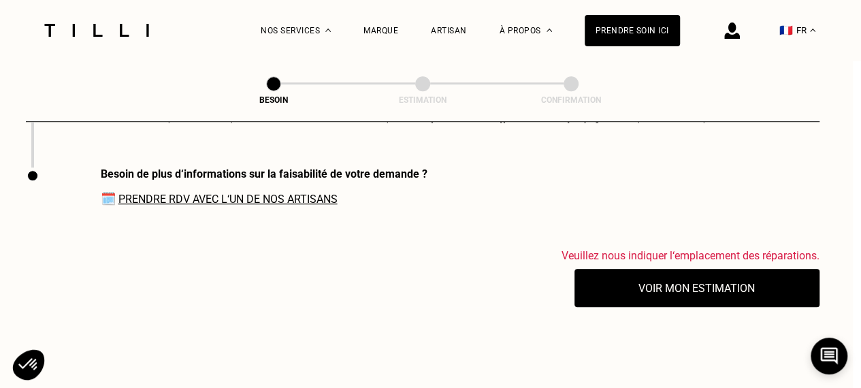
scroll to position [2868, 8]
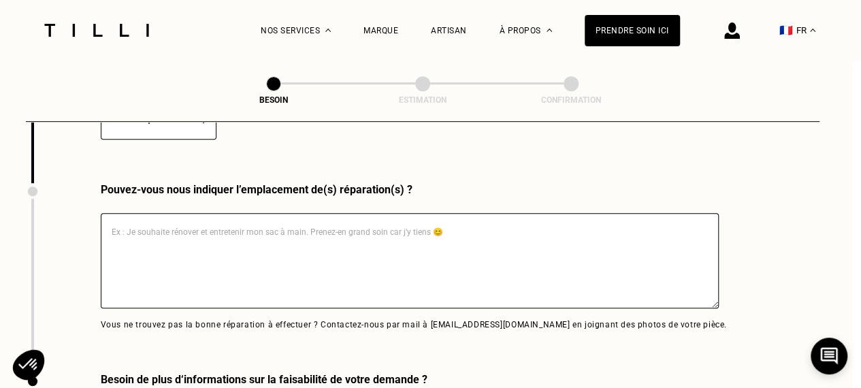
click at [342, 237] on textarea at bounding box center [410, 260] width 618 height 95
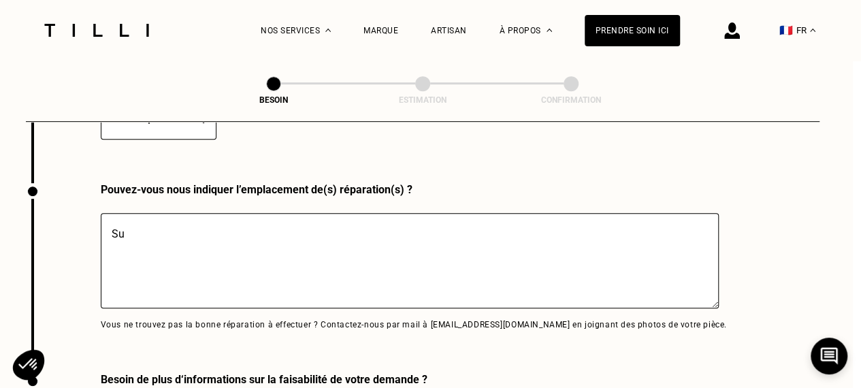
type textarea "S"
type textarea "D"
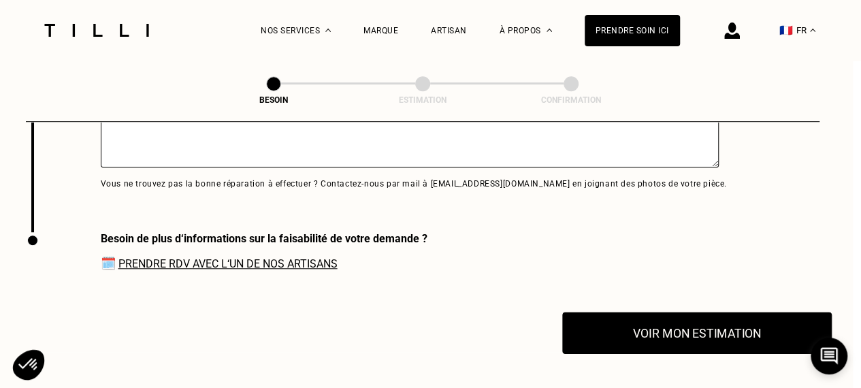
scroll to position [3010, 8]
type textarea "sur le côté en bas"
click at [754, 329] on button "Voir mon estimation" at bounding box center [696, 332] width 269 height 42
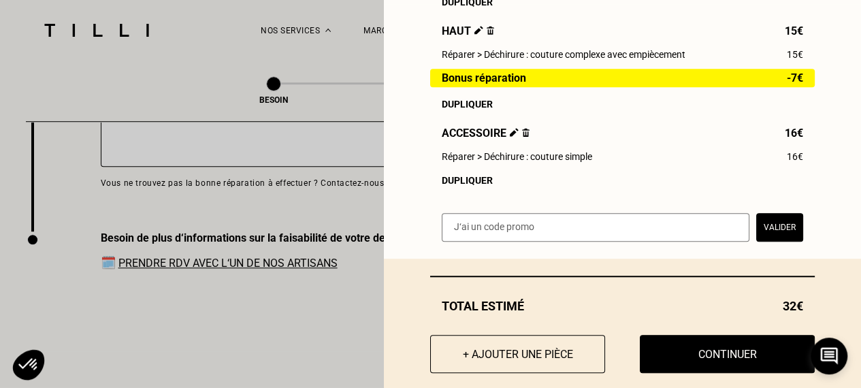
scroll to position [386, 0]
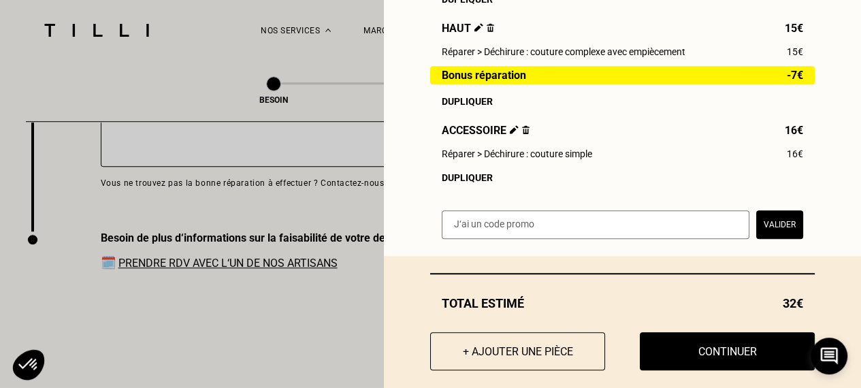
click at [513, 131] on span "Accessoire" at bounding box center [486, 130] width 88 height 13
click at [522, 134] on img at bounding box center [525, 129] width 7 height 9
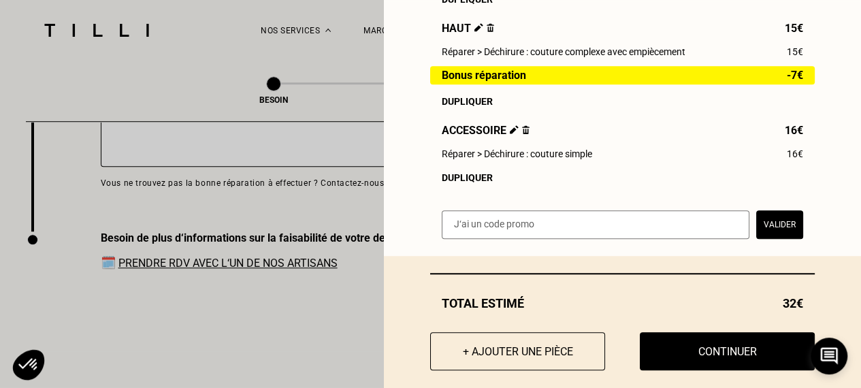
drag, startPoint x: 516, startPoint y: 134, endPoint x: 642, endPoint y: 150, distance: 127.5
click at [522, 134] on img at bounding box center [525, 129] width 7 height 9
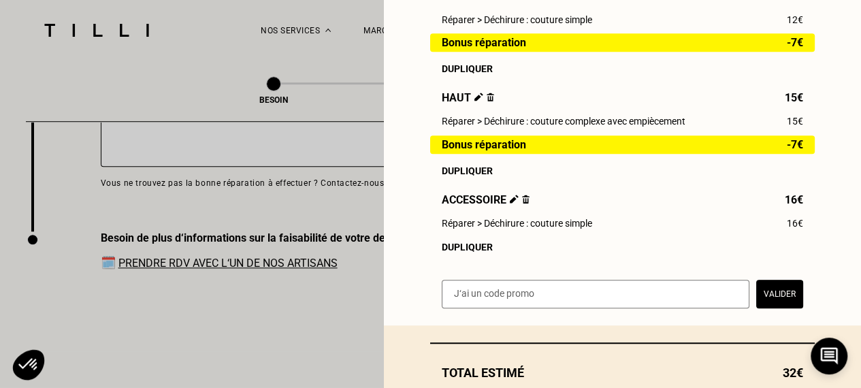
click at [522, 203] on img at bounding box center [525, 199] width 7 height 9
drag, startPoint x: 516, startPoint y: 205, endPoint x: 369, endPoint y: 2, distance: 250.4
click at [522, 203] on img at bounding box center [525, 199] width 7 height 9
drag, startPoint x: 369, startPoint y: 2, endPoint x: 512, endPoint y: 205, distance: 248.6
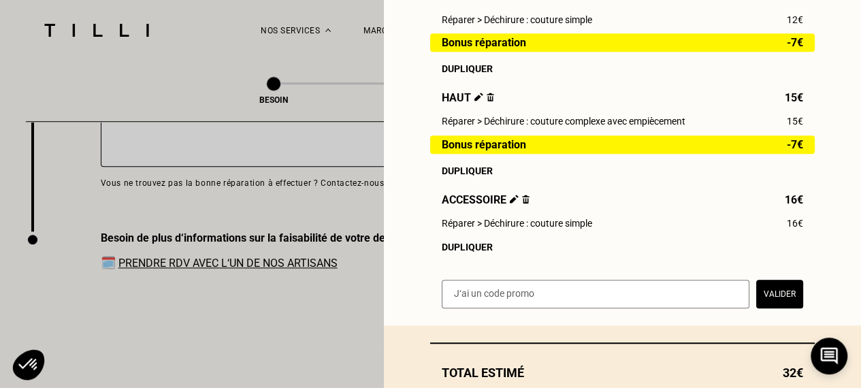
click at [522, 203] on img at bounding box center [525, 199] width 7 height 9
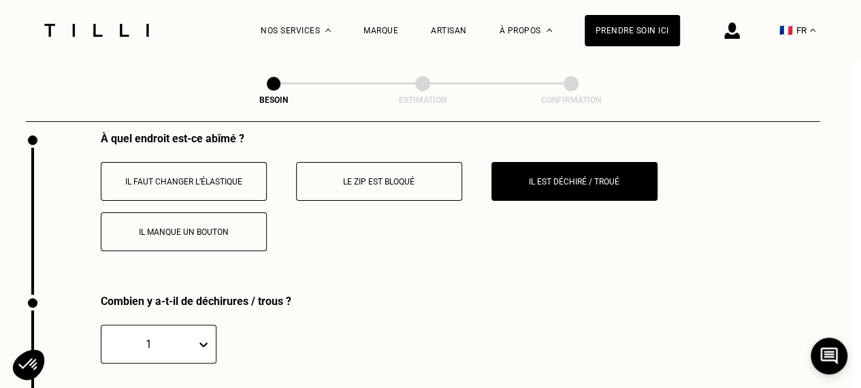
scroll to position [2644, 8]
select select "FR"
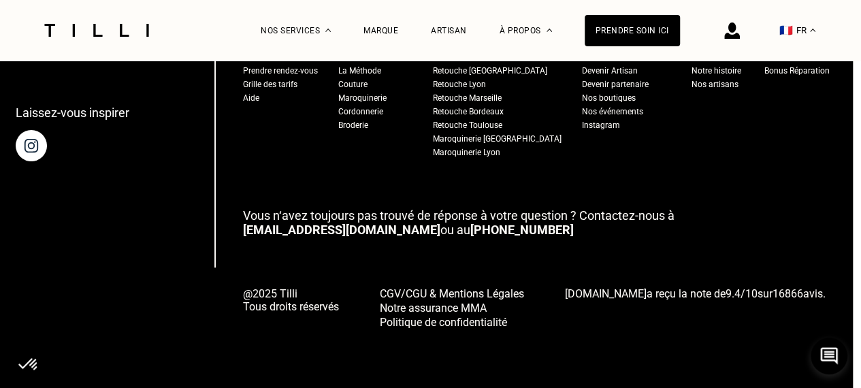
scroll to position [205, 0]
